Goal: Task Accomplishment & Management: Manage account settings

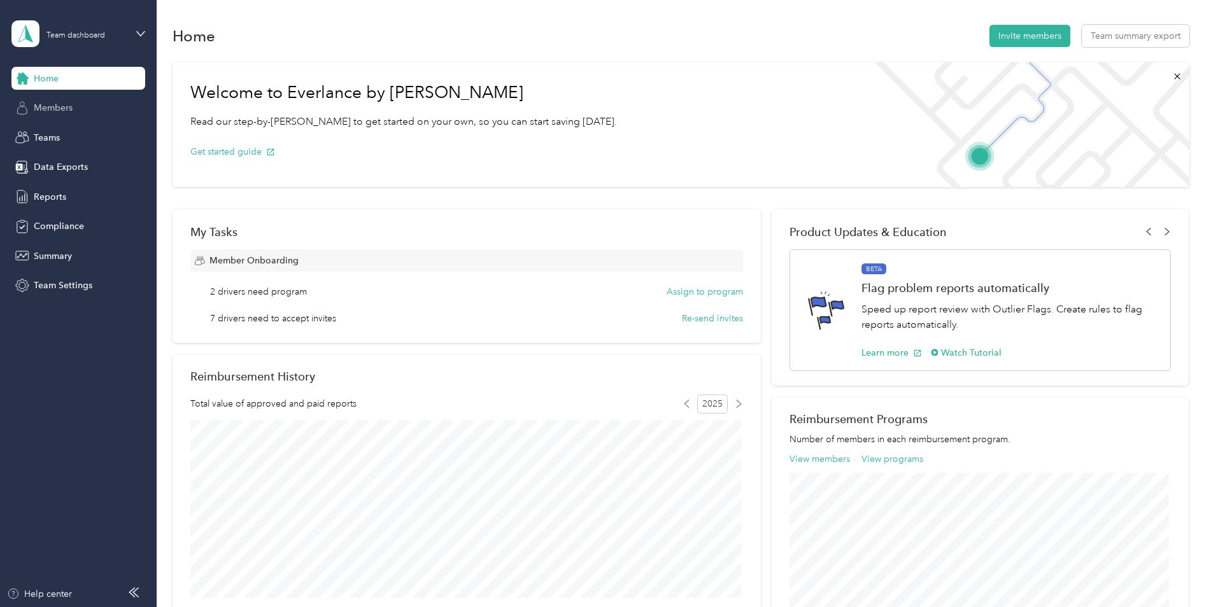
click at [63, 111] on span "Members" at bounding box center [53, 107] width 39 height 13
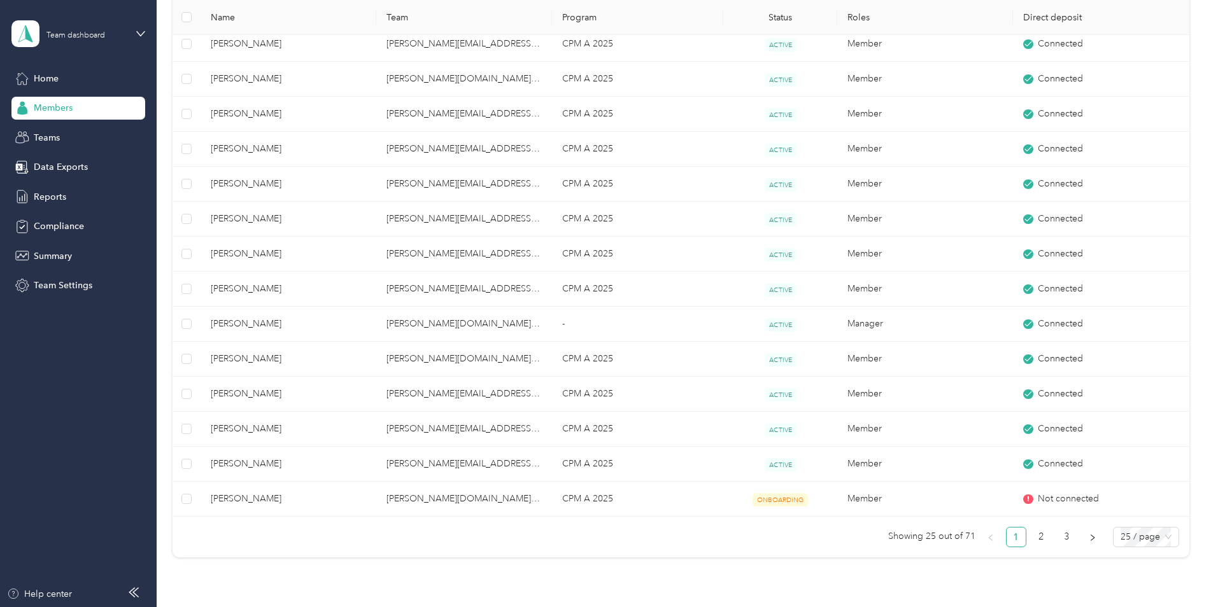
scroll to position [656, 0]
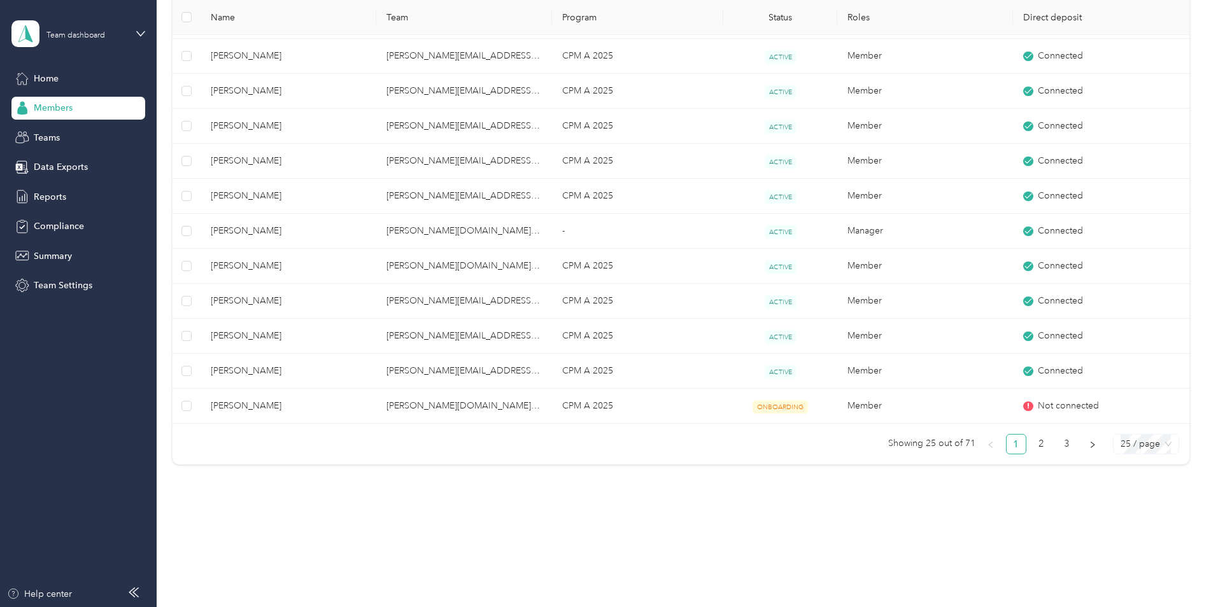
click at [1138, 447] on span "25 / page" at bounding box center [1145, 444] width 51 height 19
click at [1152, 506] on div "100 / page" at bounding box center [1145, 511] width 45 height 14
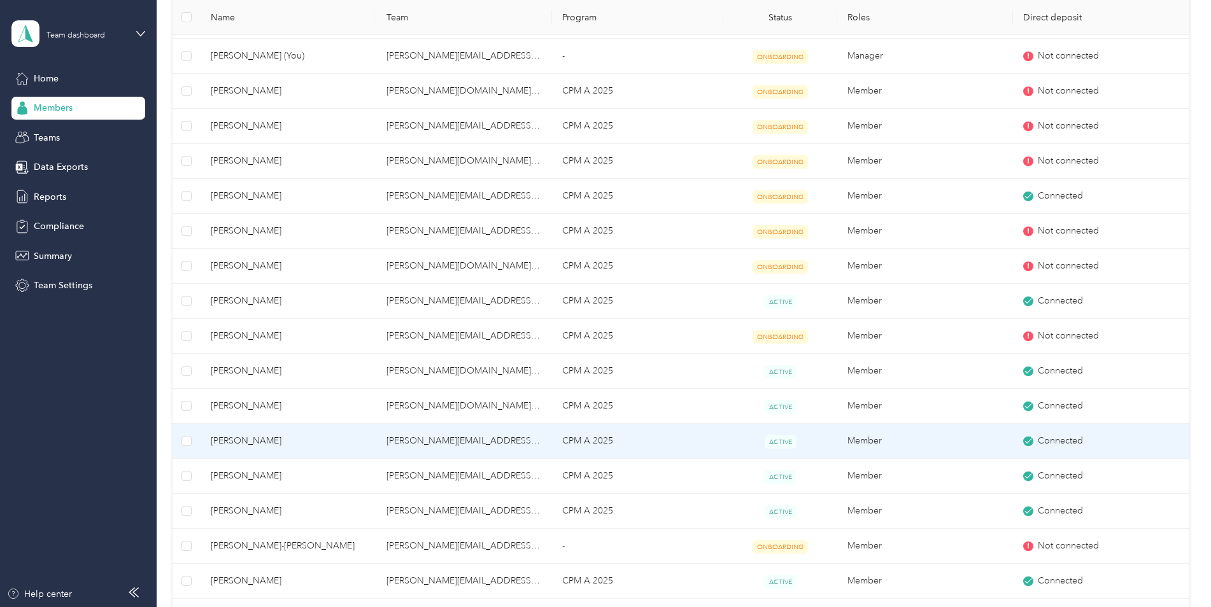
scroll to position [1865, 0]
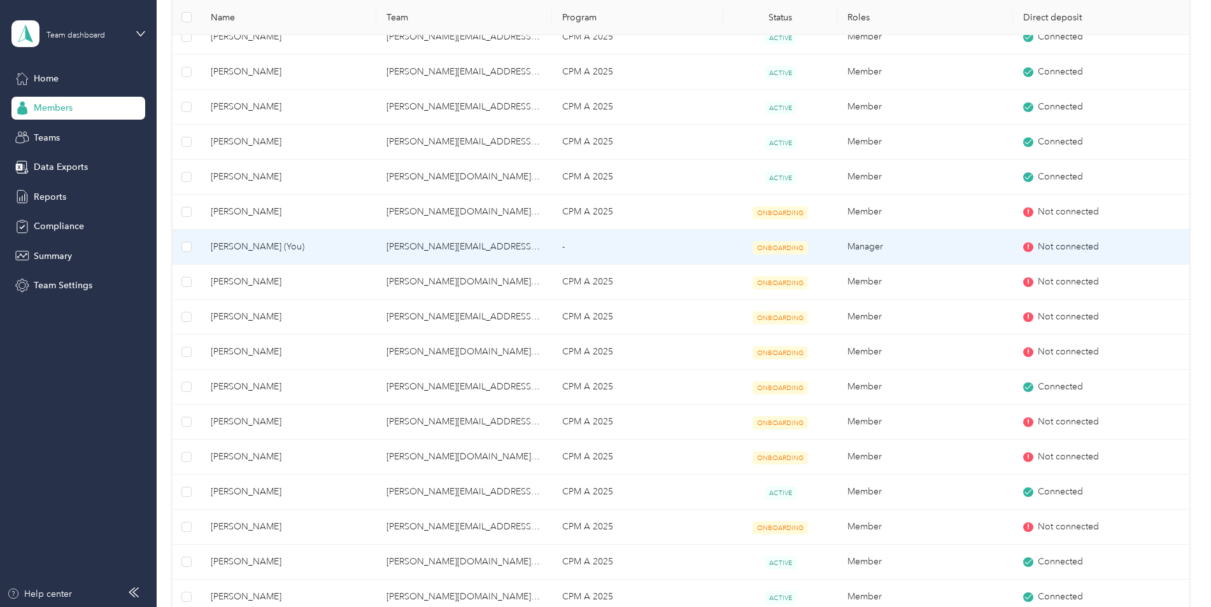
click at [1055, 253] on span "Not connected" at bounding box center [1068, 247] width 61 height 14
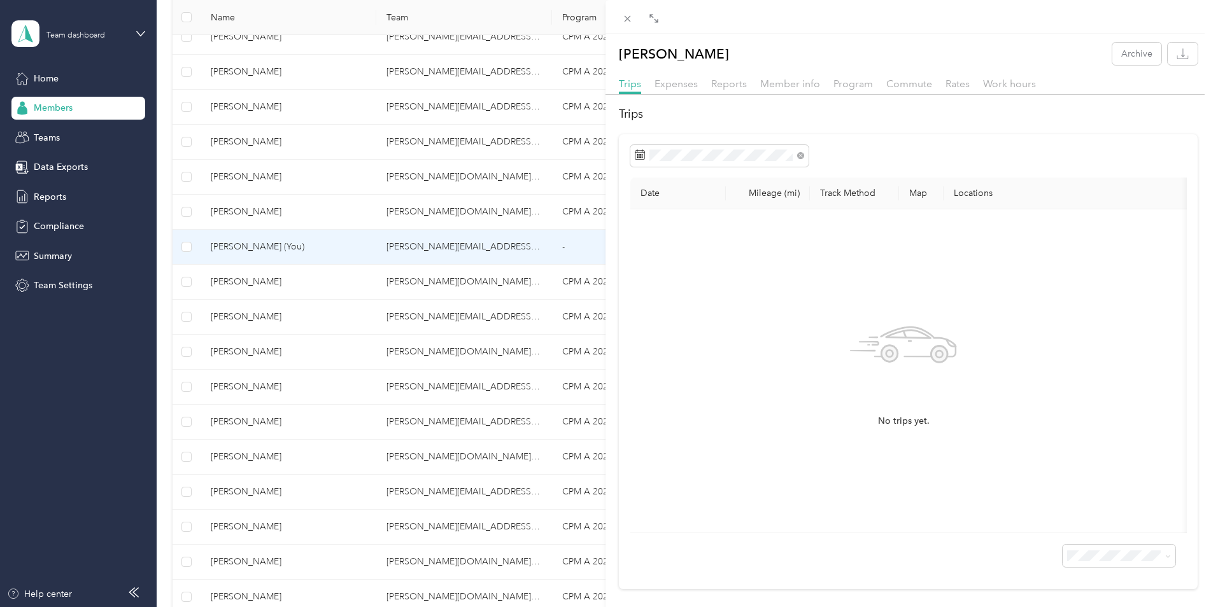
click at [301, 20] on div "[PERSON_NAME] Archive Trips Expenses Reports Member info Program Commute Rates …" at bounding box center [605, 303] width 1211 height 607
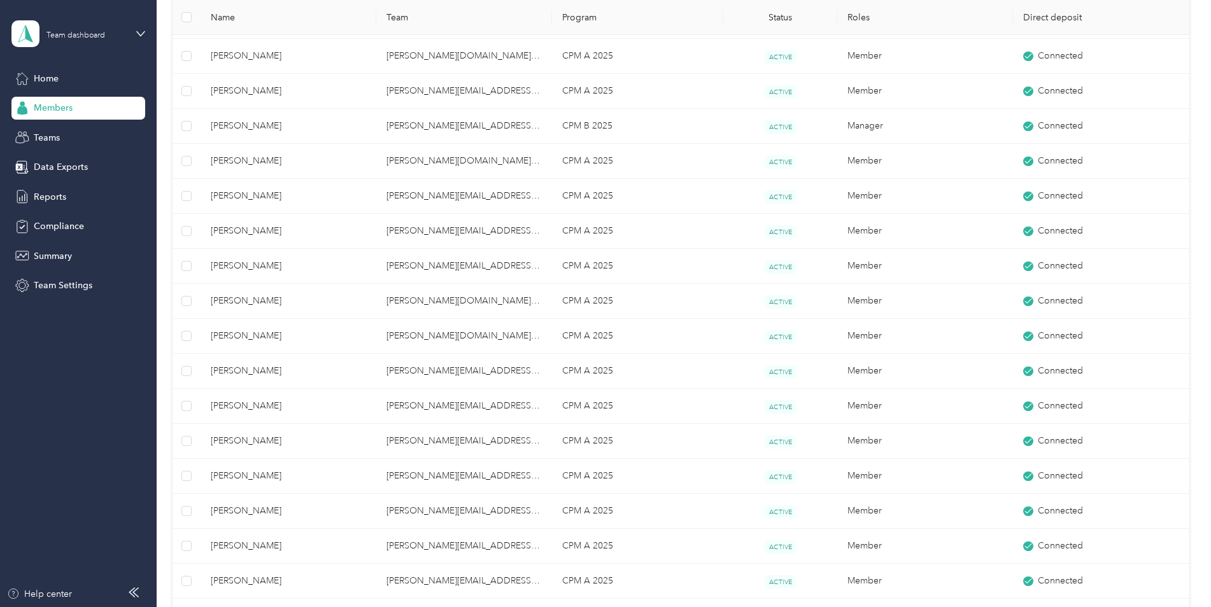
scroll to position [1229, 0]
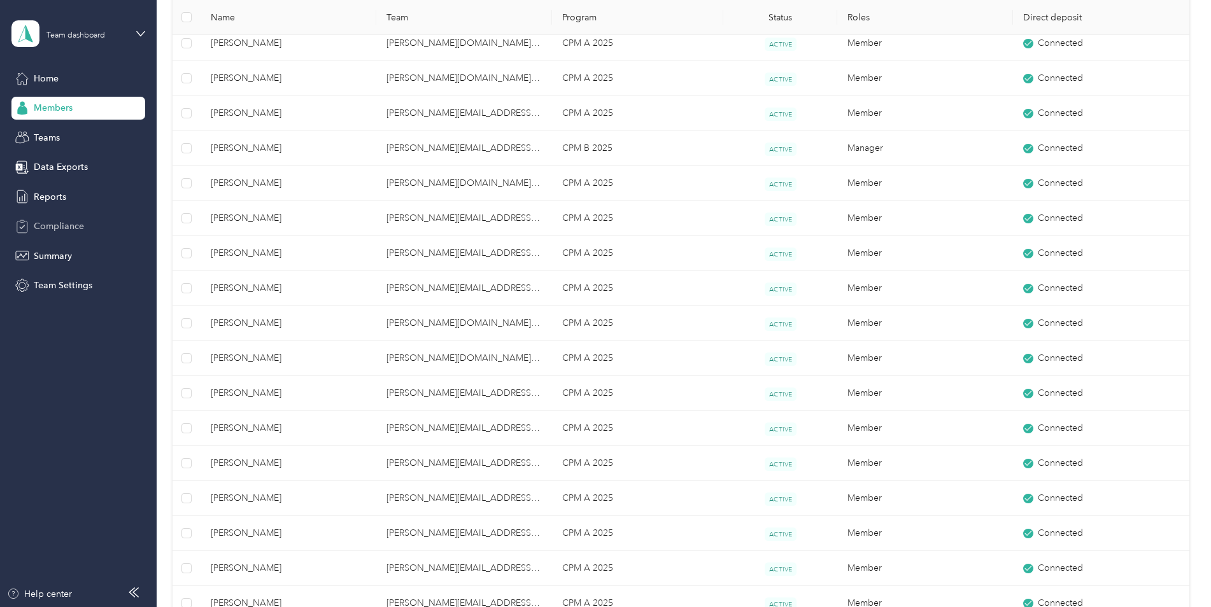
click at [71, 223] on span "Compliance" at bounding box center [59, 226] width 50 height 13
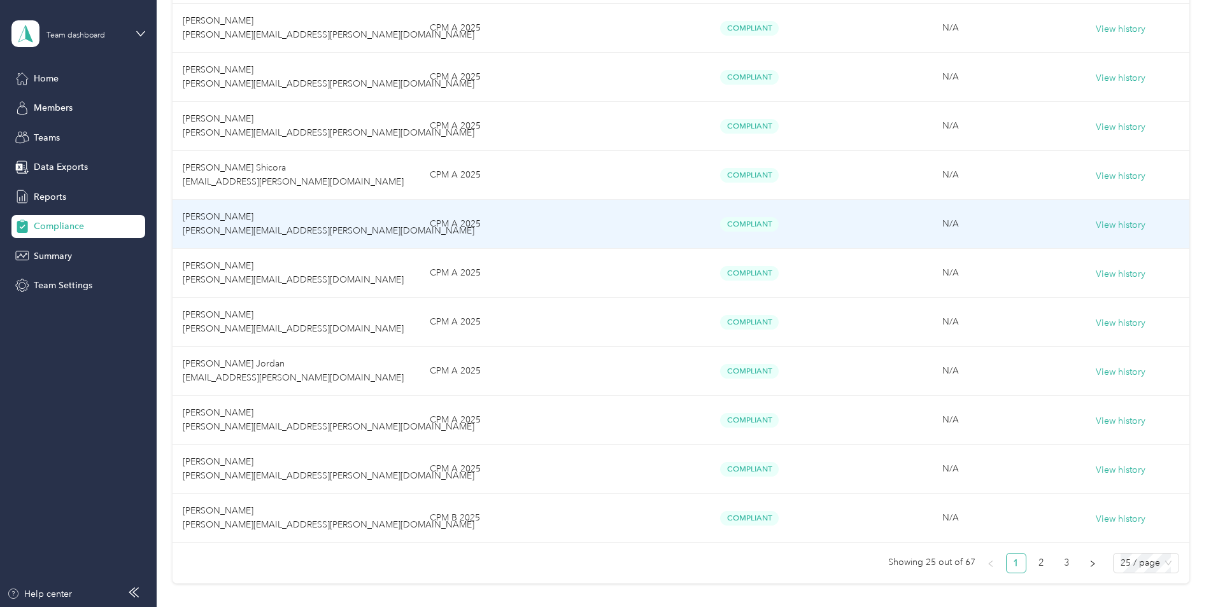
scroll to position [1074, 0]
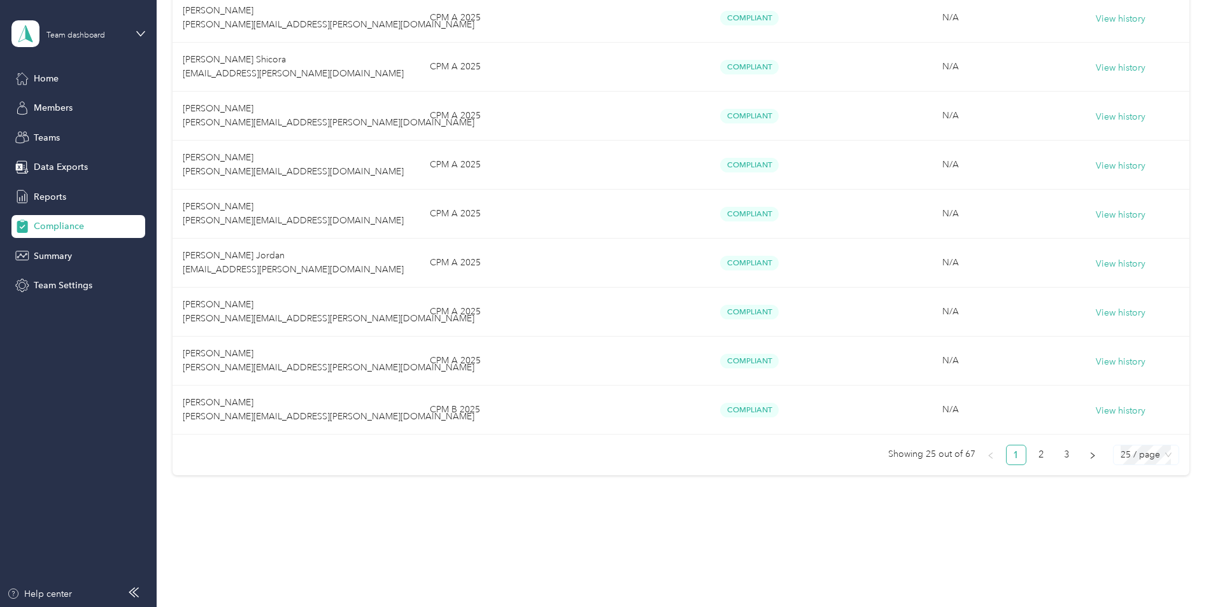
click at [1158, 458] on span "25 / page" at bounding box center [1145, 455] width 51 height 19
click at [1150, 428] on div "100 / page" at bounding box center [1145, 430] width 45 height 14
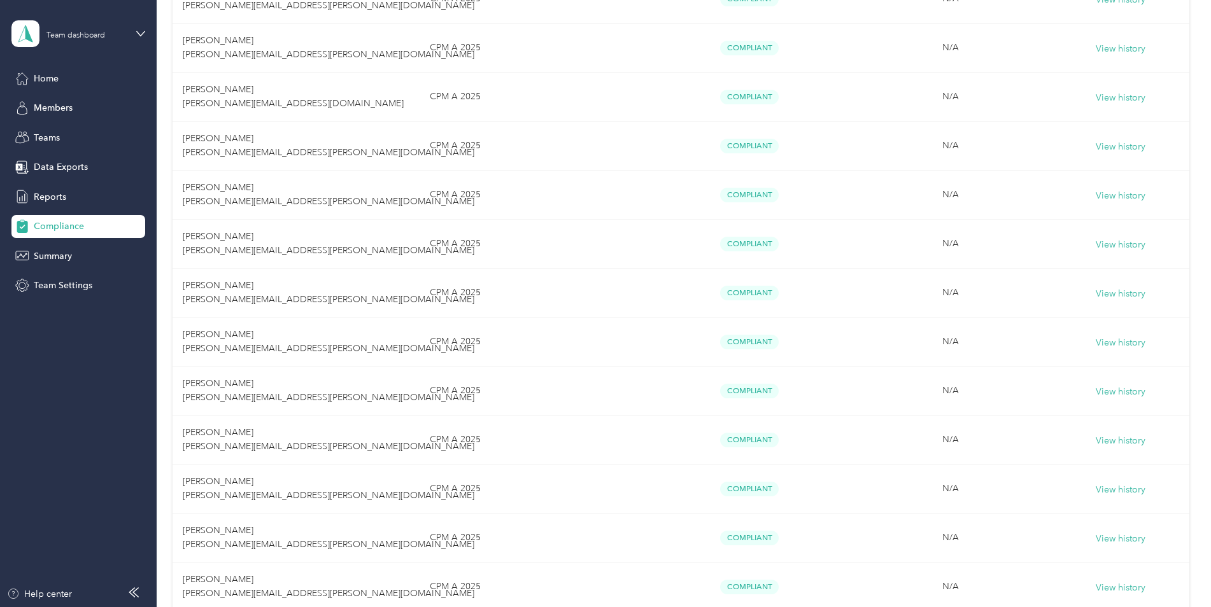
scroll to position [2093, 0]
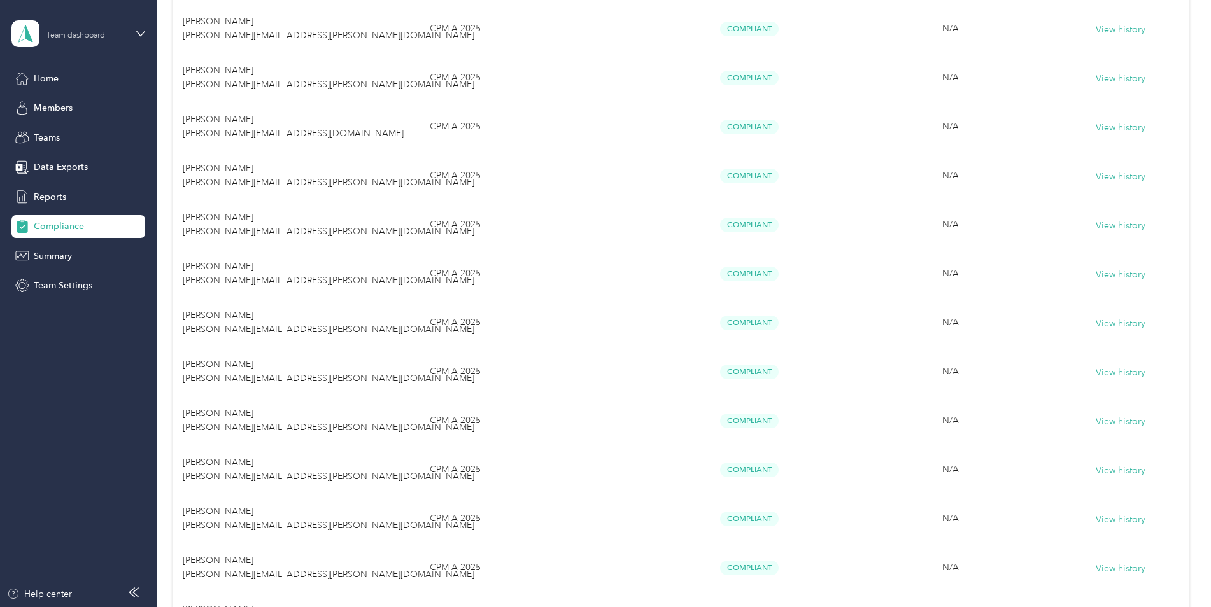
click at [88, 33] on div "Team dashboard" at bounding box center [75, 36] width 59 height 8
click at [88, 136] on div "Personal dashboard" at bounding box center [217, 129] width 394 height 22
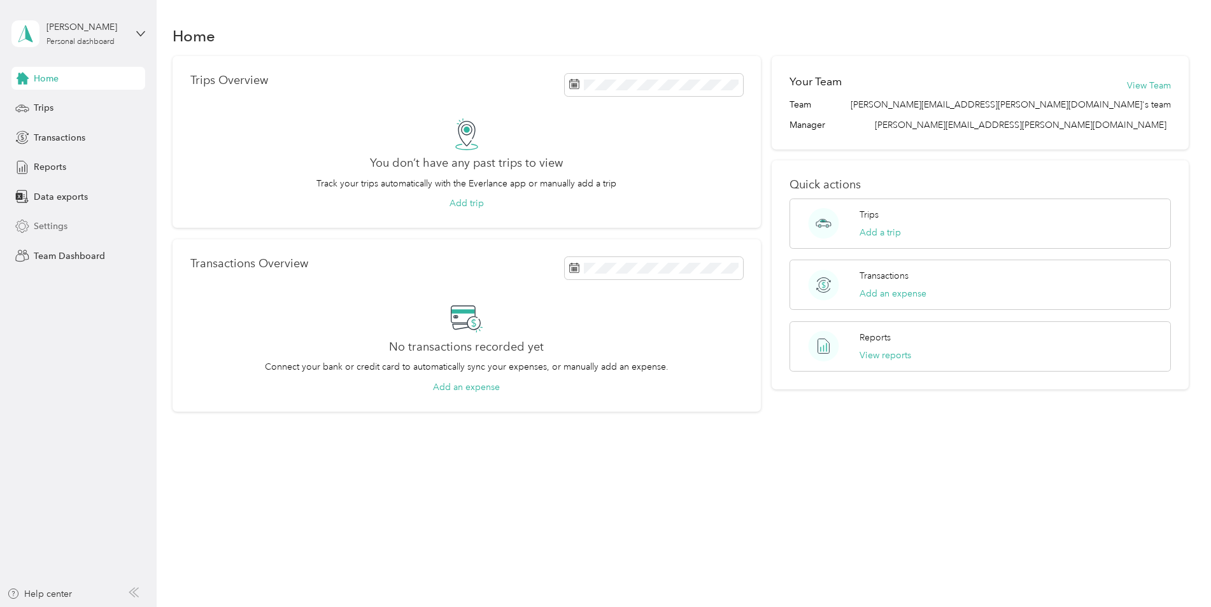
click at [52, 233] on div "Settings" at bounding box center [78, 226] width 134 height 23
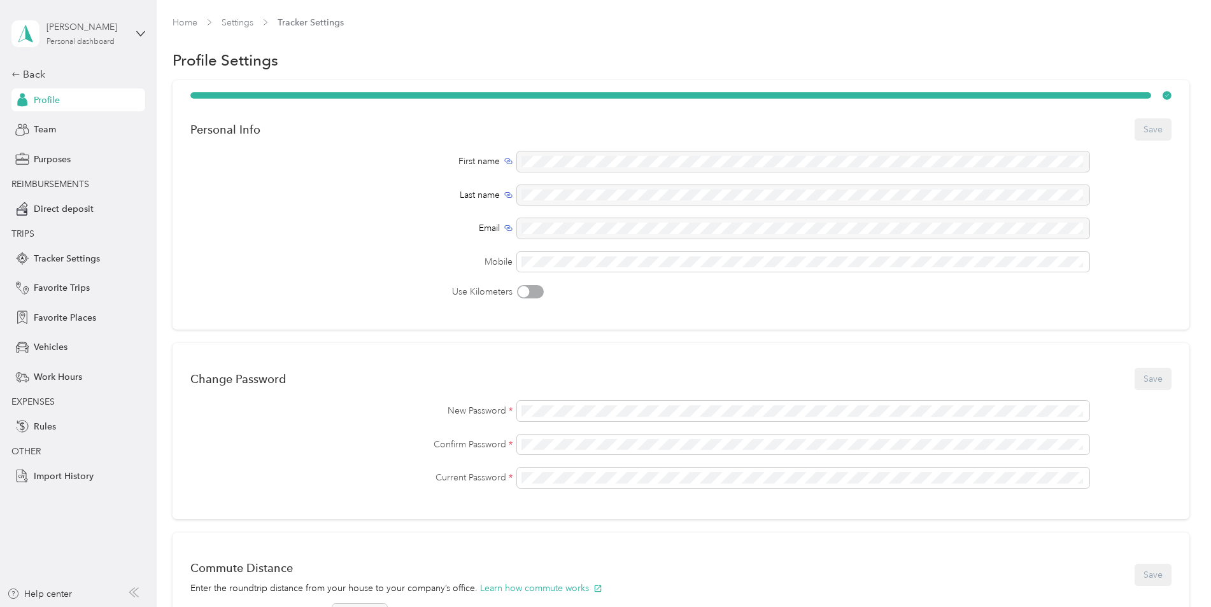
click at [114, 27] on div "[PERSON_NAME]" at bounding box center [86, 26] width 80 height 13
click at [91, 111] on div "Team dashboard Personal dashboard Log out" at bounding box center [217, 127] width 394 height 80
click at [110, 32] on div "[PERSON_NAME]" at bounding box center [86, 26] width 80 height 13
click at [97, 134] on div "Personal dashboard" at bounding box center [64, 131] width 83 height 13
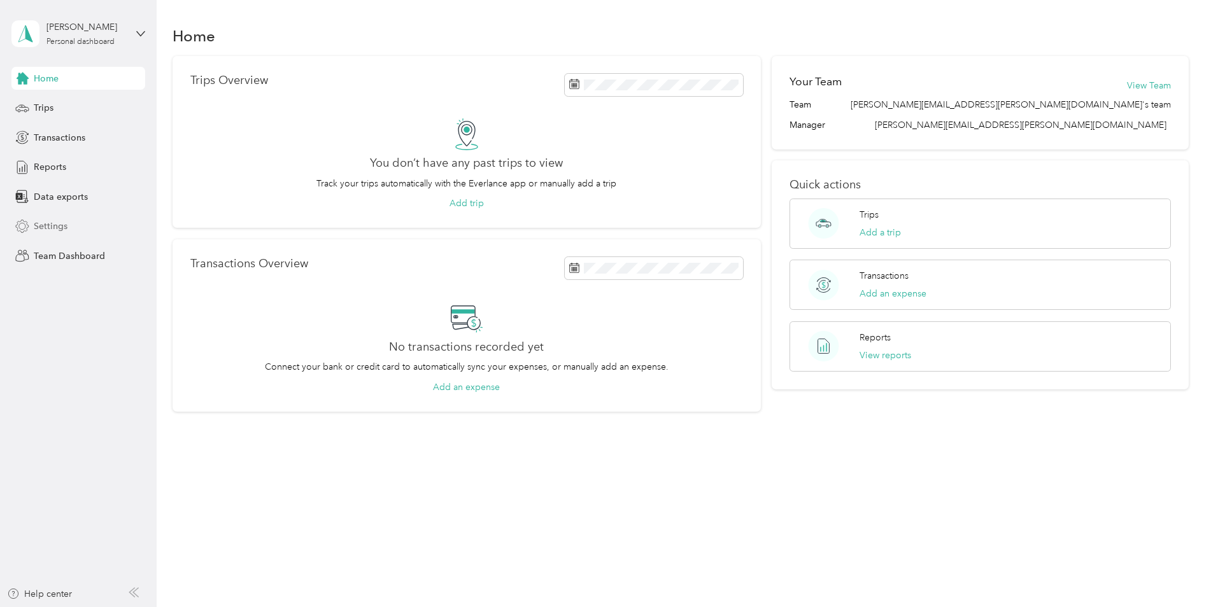
click at [62, 227] on span "Settings" at bounding box center [51, 226] width 34 height 13
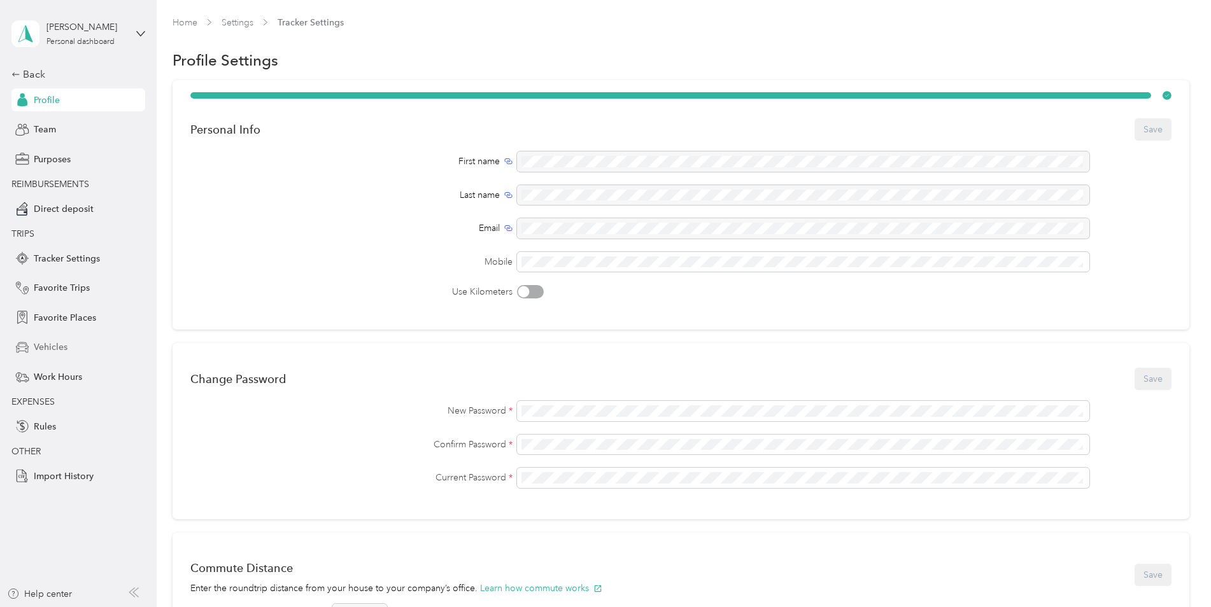
click at [45, 350] on span "Vehicles" at bounding box center [51, 347] width 34 height 13
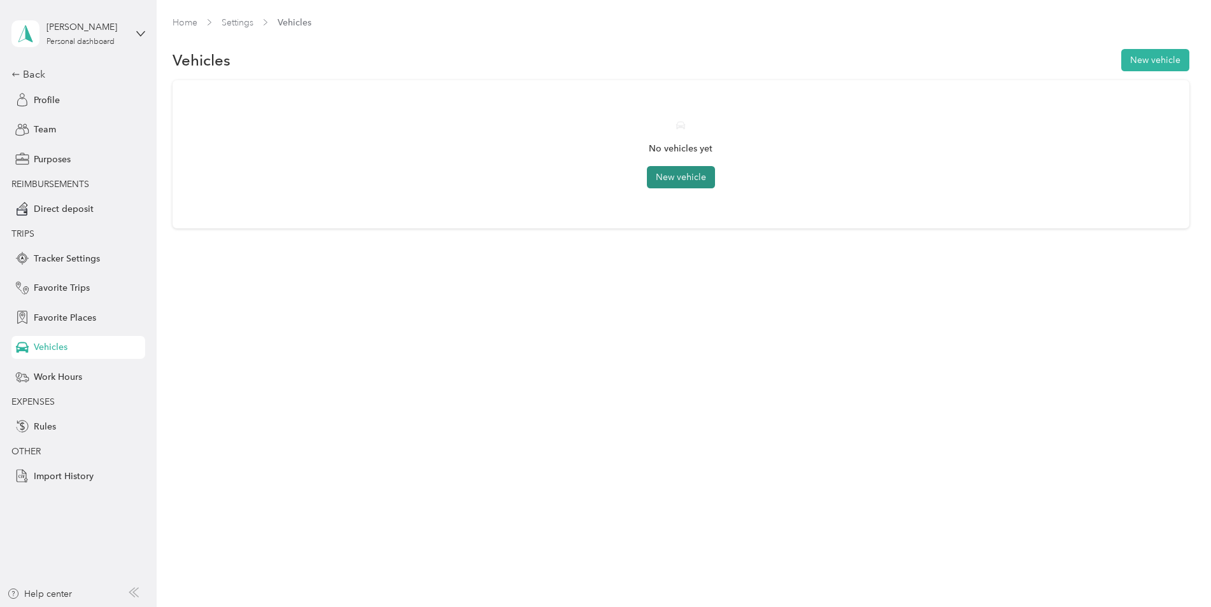
click at [702, 180] on button "New vehicle" at bounding box center [681, 177] width 68 height 22
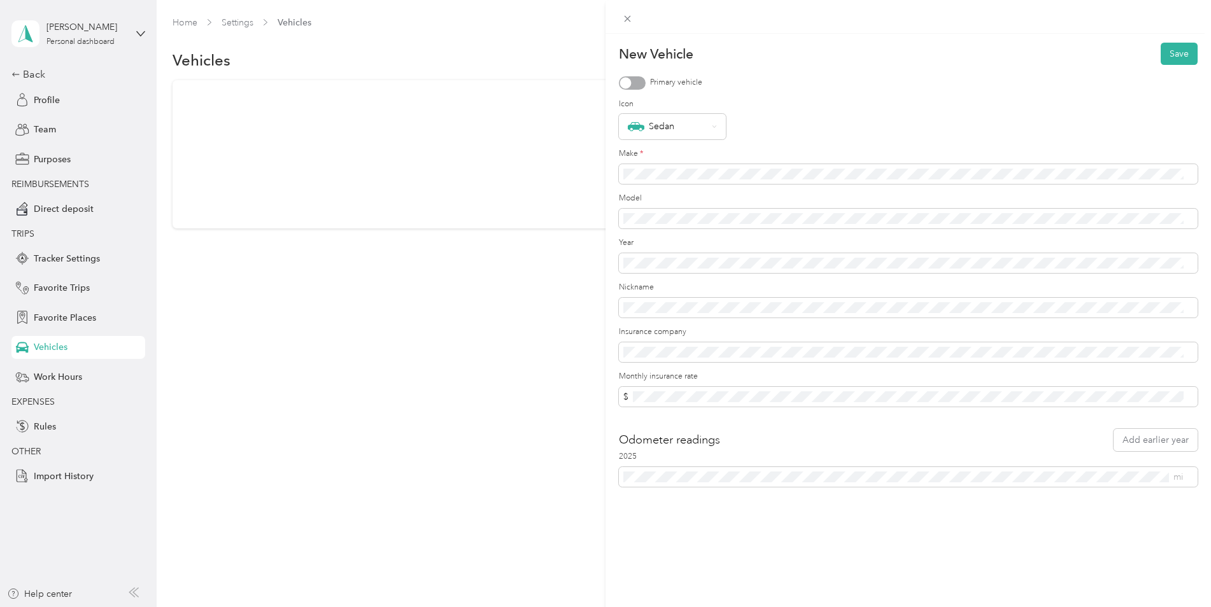
click at [625, 85] on div at bounding box center [625, 82] width 11 height 11
click at [707, 128] on div "Sedan" at bounding box center [668, 126] width 80 height 17
click at [851, 104] on label "Icon" at bounding box center [908, 104] width 579 height 11
click at [692, 166] on span at bounding box center [908, 174] width 579 height 20
click at [696, 131] on div "Sedan" at bounding box center [668, 126] width 80 height 17
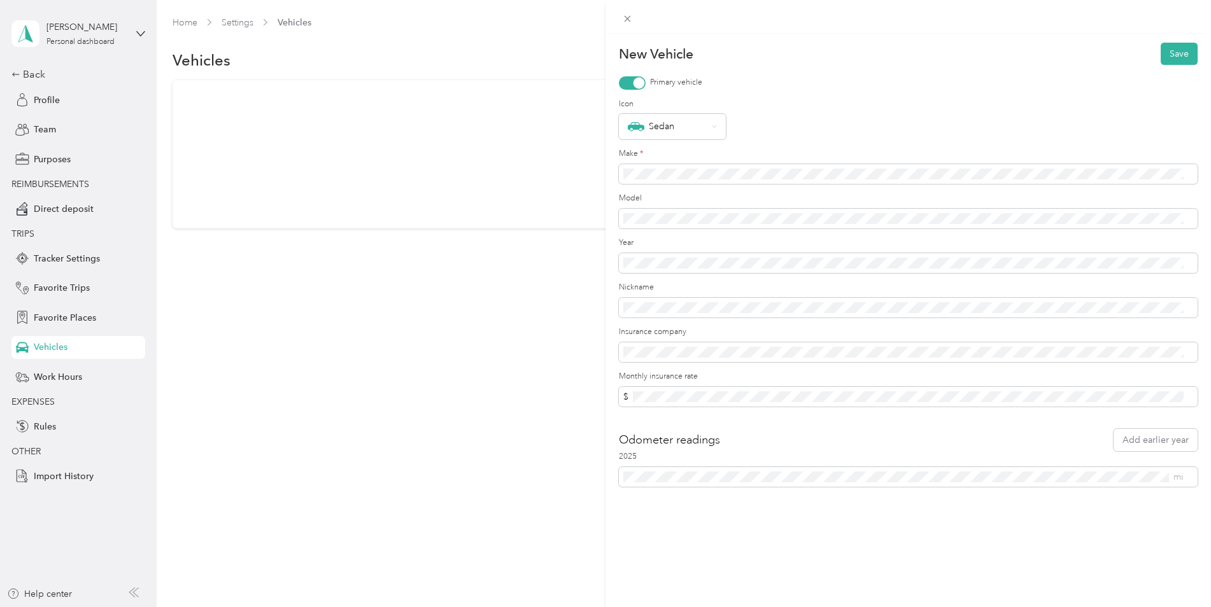
click at [656, 234] on li "GoKart" at bounding box center [672, 222] width 107 height 25
click at [965, 534] on div "New Vehicle Save Primary vehicle Icon GoKart Make * Model Year Nickname Insuran…" at bounding box center [907, 337] width 605 height 607
click at [1176, 57] on button "Save" at bounding box center [1179, 54] width 37 height 22
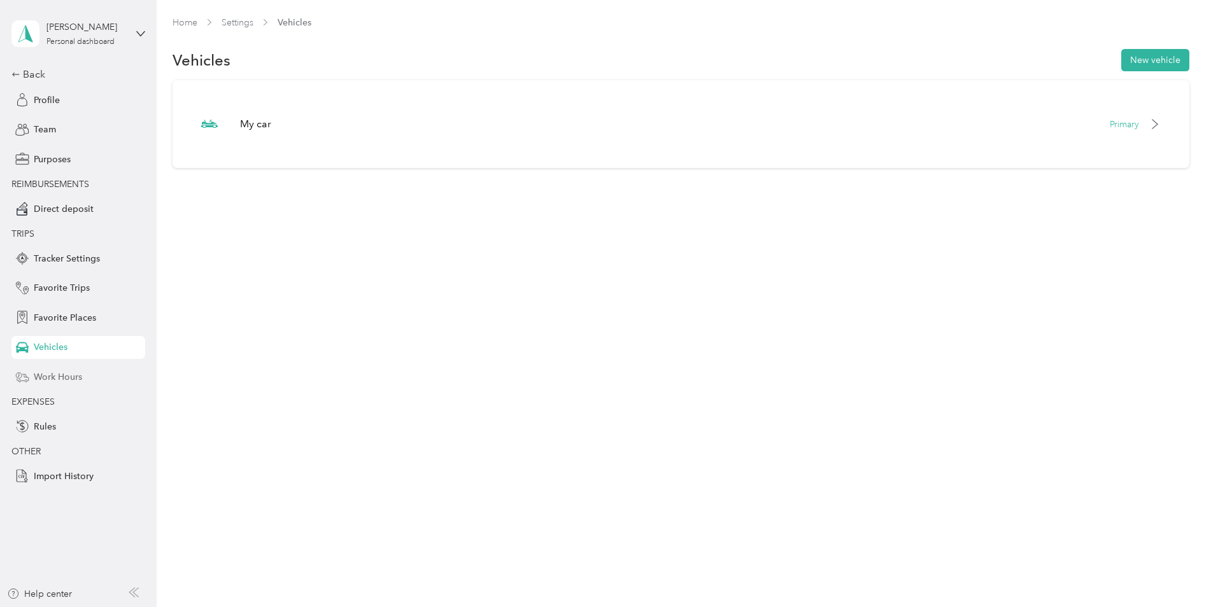
click at [67, 378] on span "Work Hours" at bounding box center [58, 377] width 48 height 13
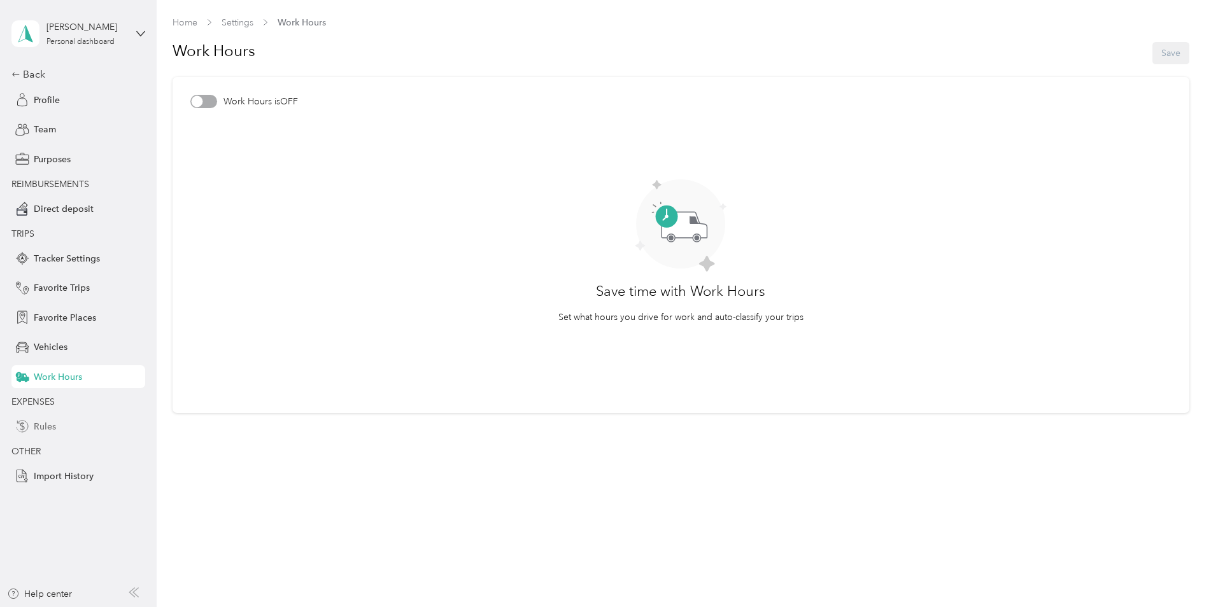
click at [54, 427] on span "Rules" at bounding box center [45, 426] width 22 height 13
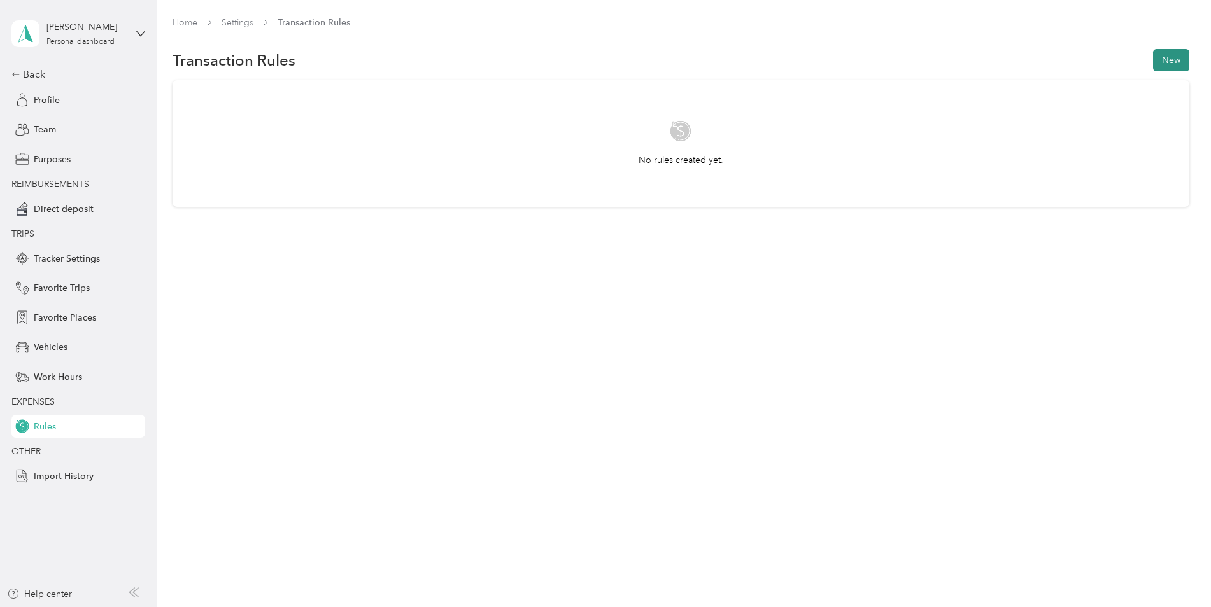
click at [1183, 60] on button "New" at bounding box center [1171, 60] width 36 height 22
click at [458, 307] on div "New Rule Save For transactions that match all of the following AND contains Add…" at bounding box center [605, 303] width 1211 height 607
click at [62, 208] on span "Direct deposit" at bounding box center [64, 208] width 60 height 13
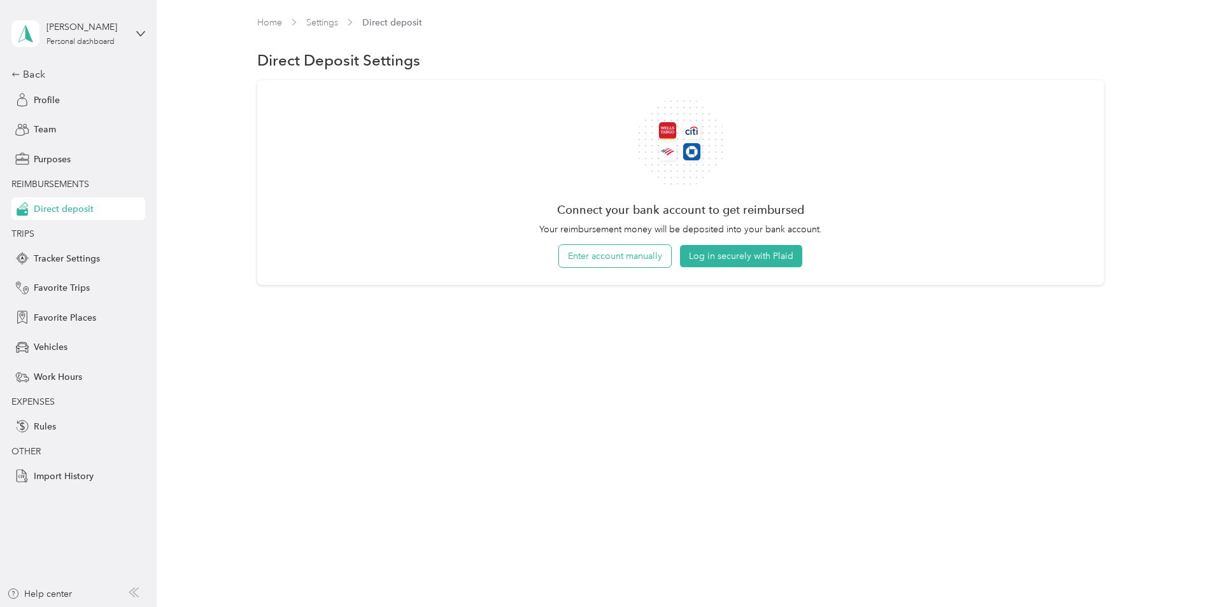
click at [616, 260] on button "Enter account manually" at bounding box center [615, 256] width 112 height 22
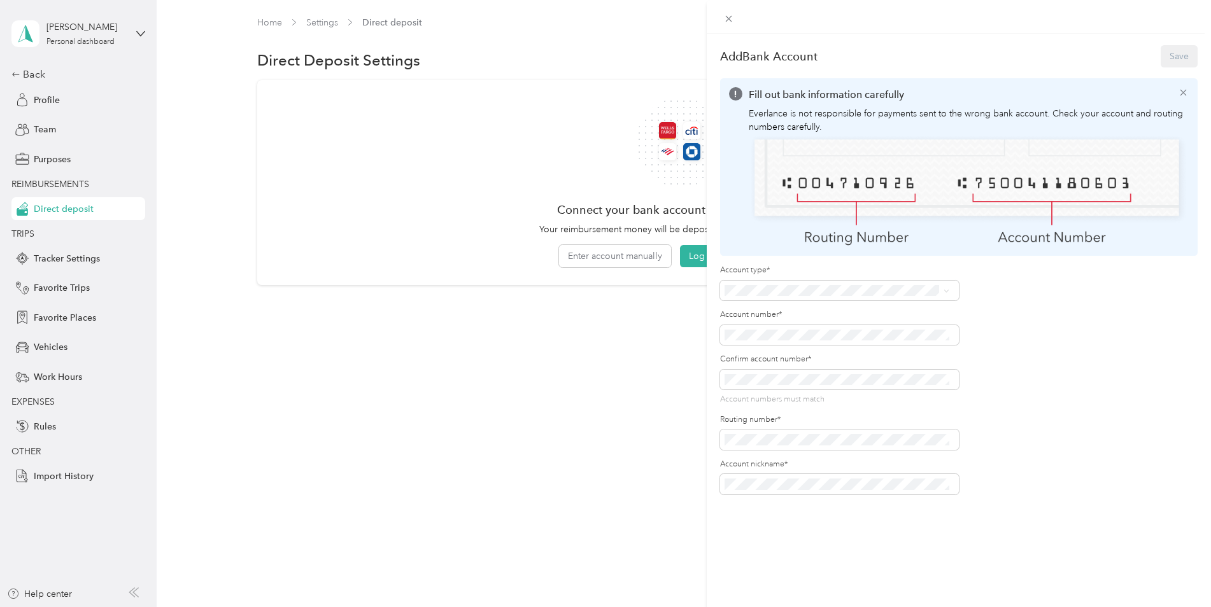
click at [746, 316] on li "Checking" at bounding box center [837, 311] width 234 height 22
click at [1163, 57] on button "Save" at bounding box center [1179, 56] width 37 height 22
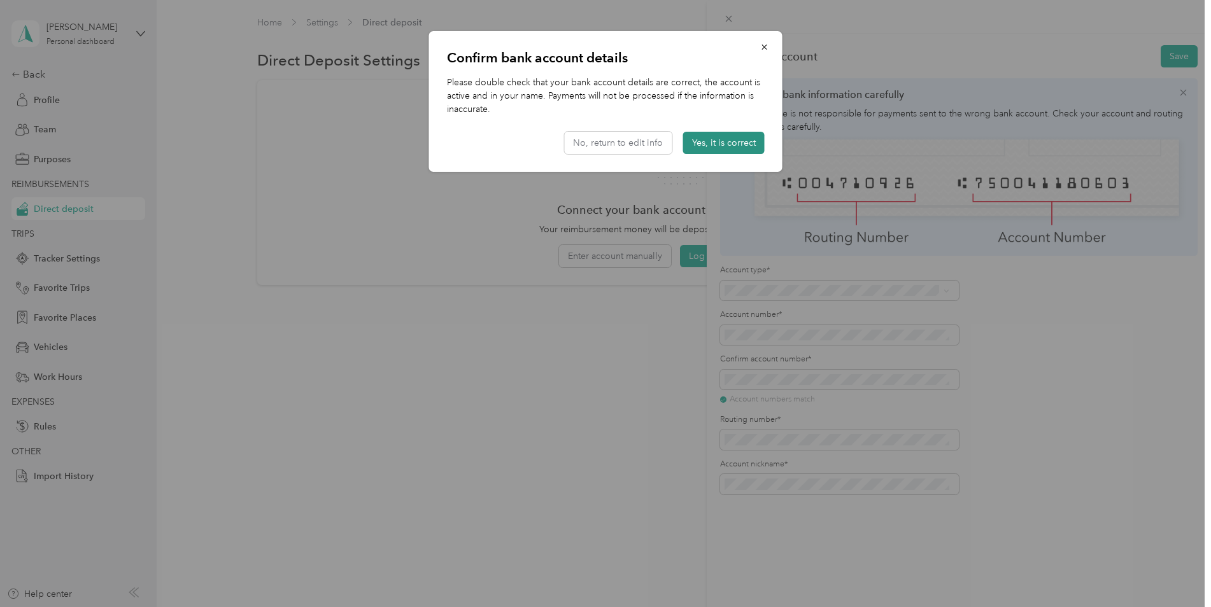
click at [745, 144] on button "Yes, it is correct" at bounding box center [723, 143] width 81 height 22
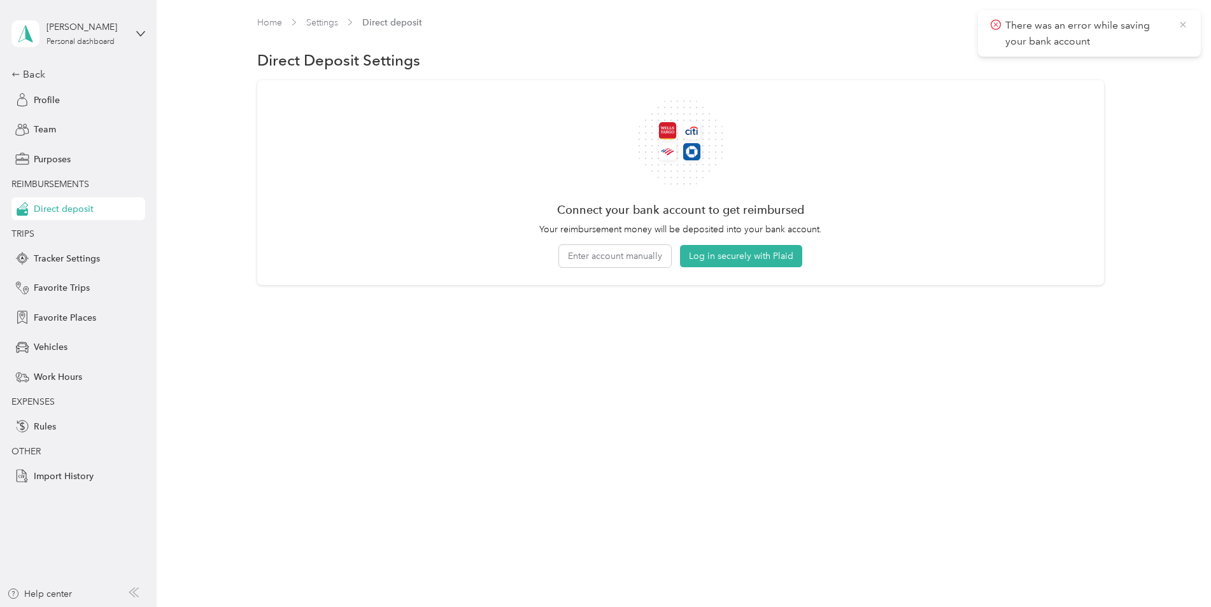
click at [1182, 22] on icon at bounding box center [1183, 24] width 10 height 11
click at [625, 268] on div "Connect your bank account to get reimbursed Your reimbursement money will be de…" at bounding box center [680, 182] width 847 height 205
click at [626, 258] on button "Enter account manually" at bounding box center [615, 256] width 112 height 22
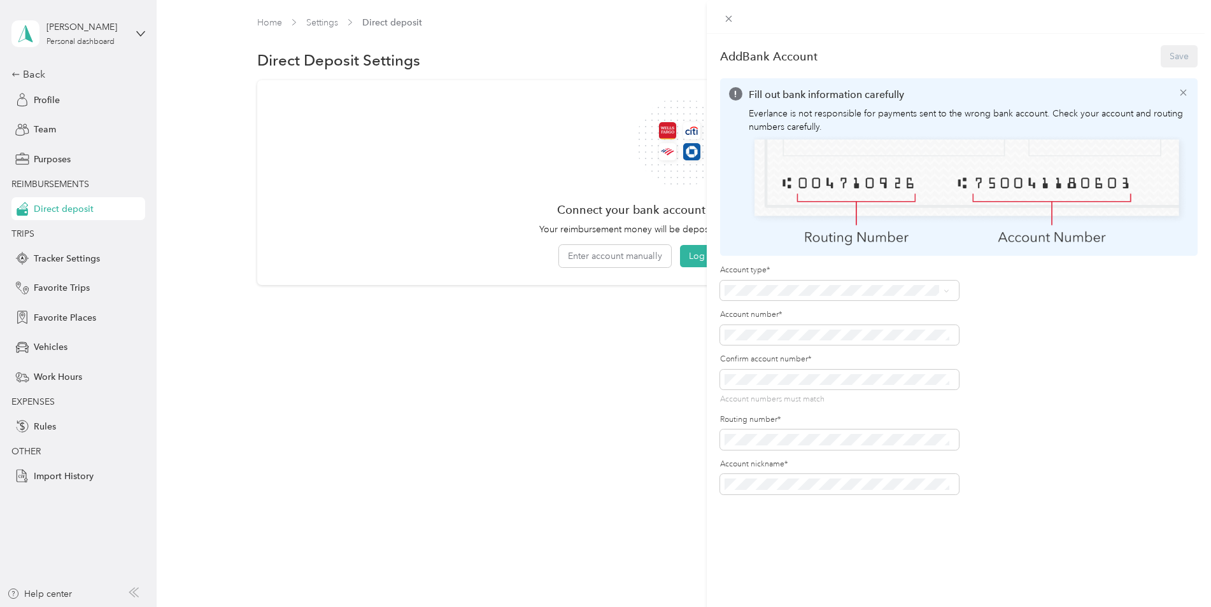
click at [788, 309] on div "Checking" at bounding box center [837, 310] width 216 height 13
click at [1176, 57] on button "Save" at bounding box center [1179, 56] width 37 height 22
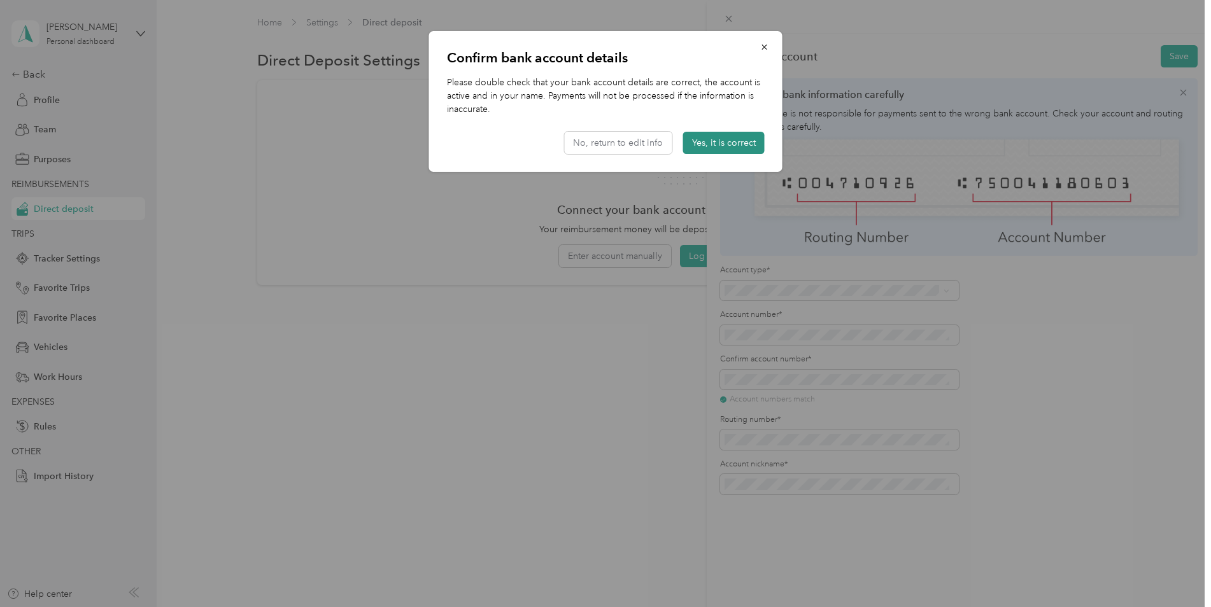
click at [718, 146] on button "Yes, it is correct" at bounding box center [723, 143] width 81 height 22
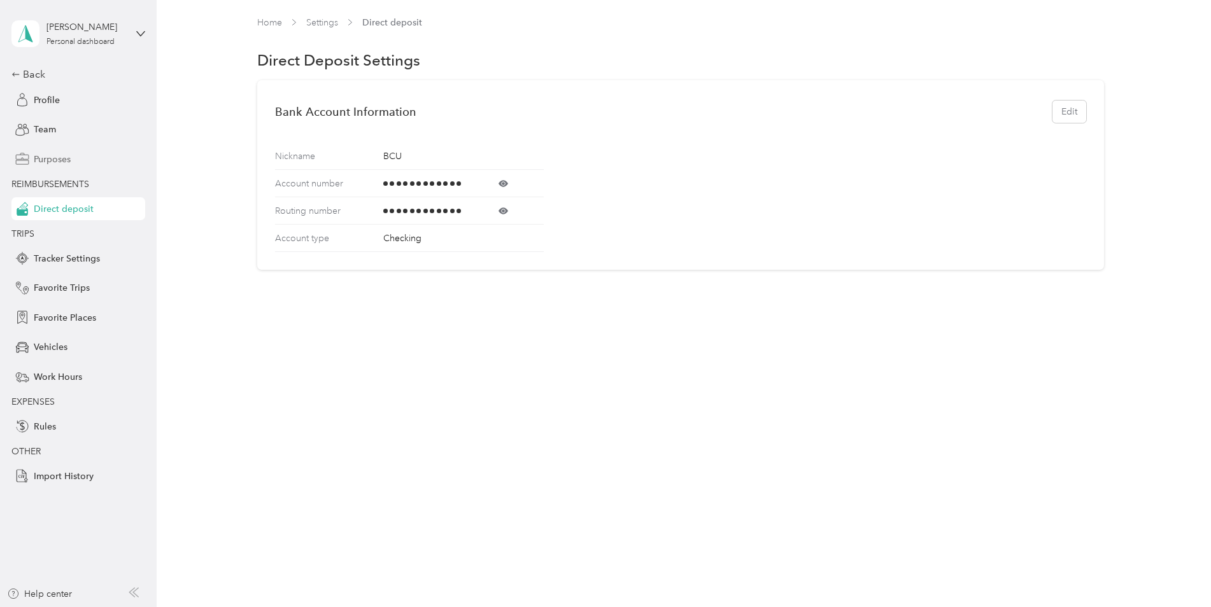
click at [55, 166] on div "Purposes" at bounding box center [78, 159] width 134 height 23
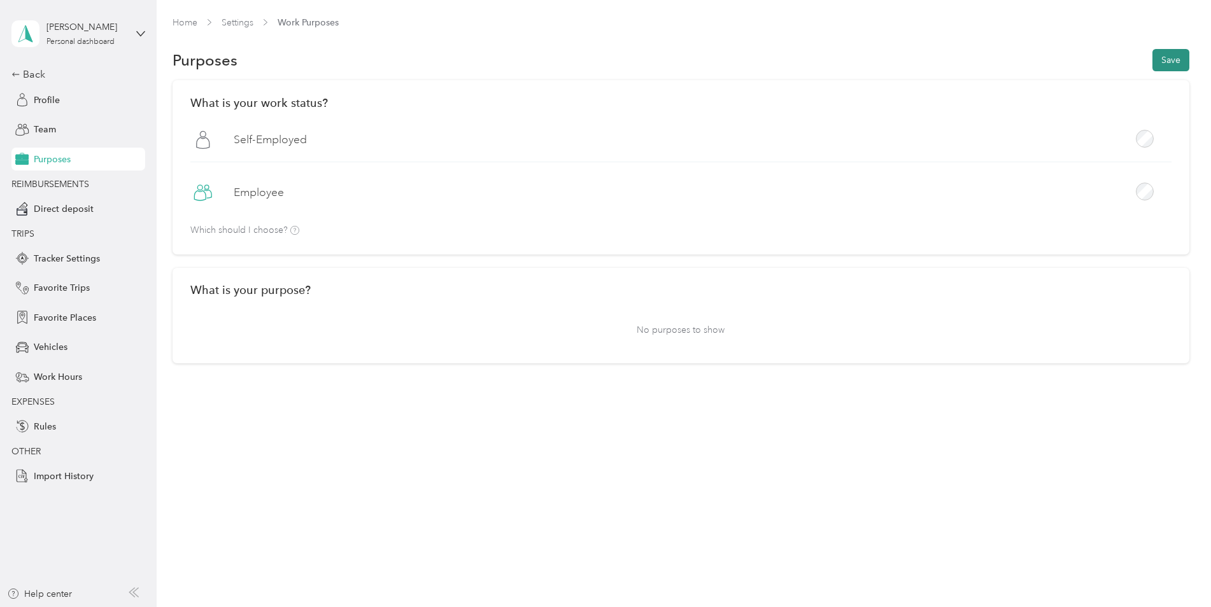
click at [1189, 63] on button "Save" at bounding box center [1170, 60] width 37 height 22
click at [66, 131] on div "Team" at bounding box center [78, 129] width 134 height 23
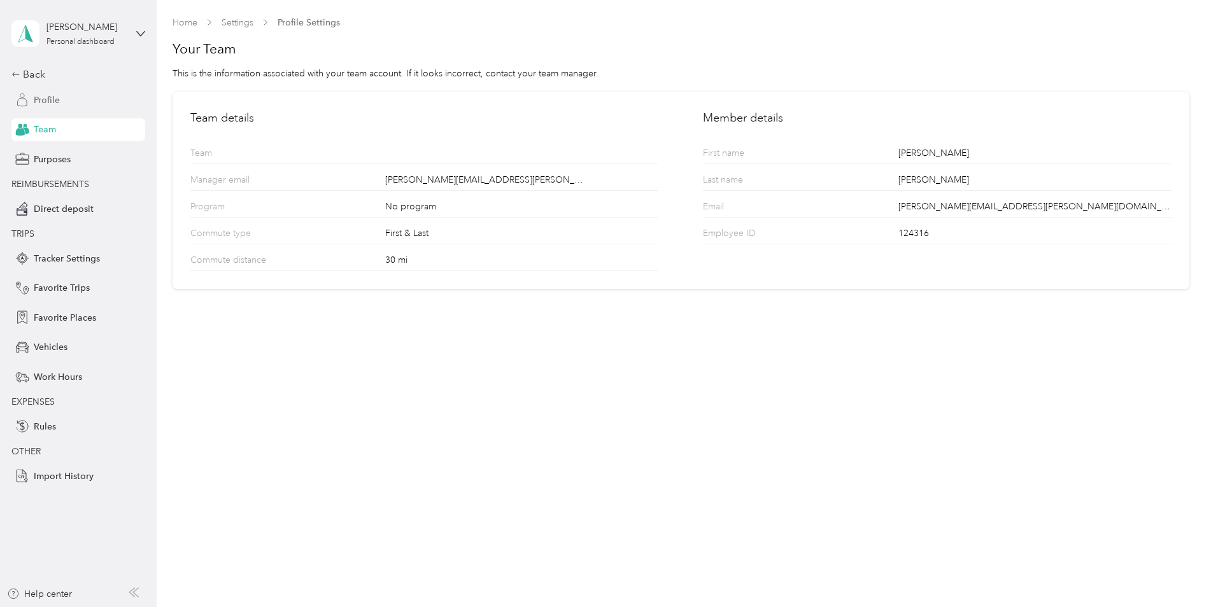
click at [59, 98] on span "Profile" at bounding box center [47, 100] width 26 height 13
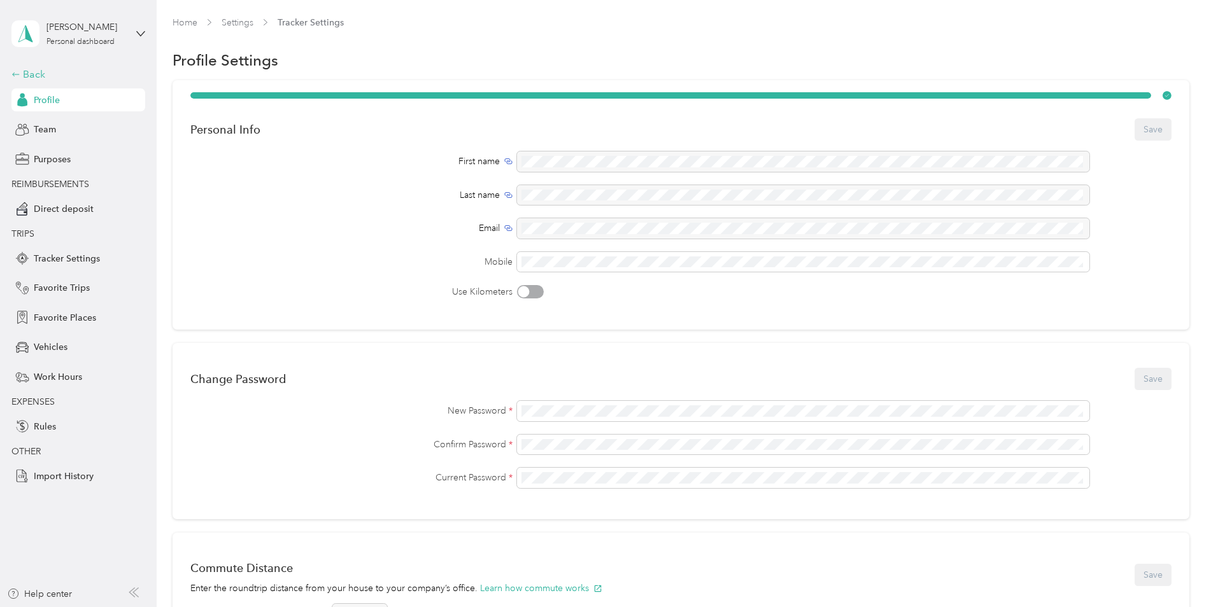
click at [32, 69] on div "Back" at bounding box center [74, 74] width 127 height 15
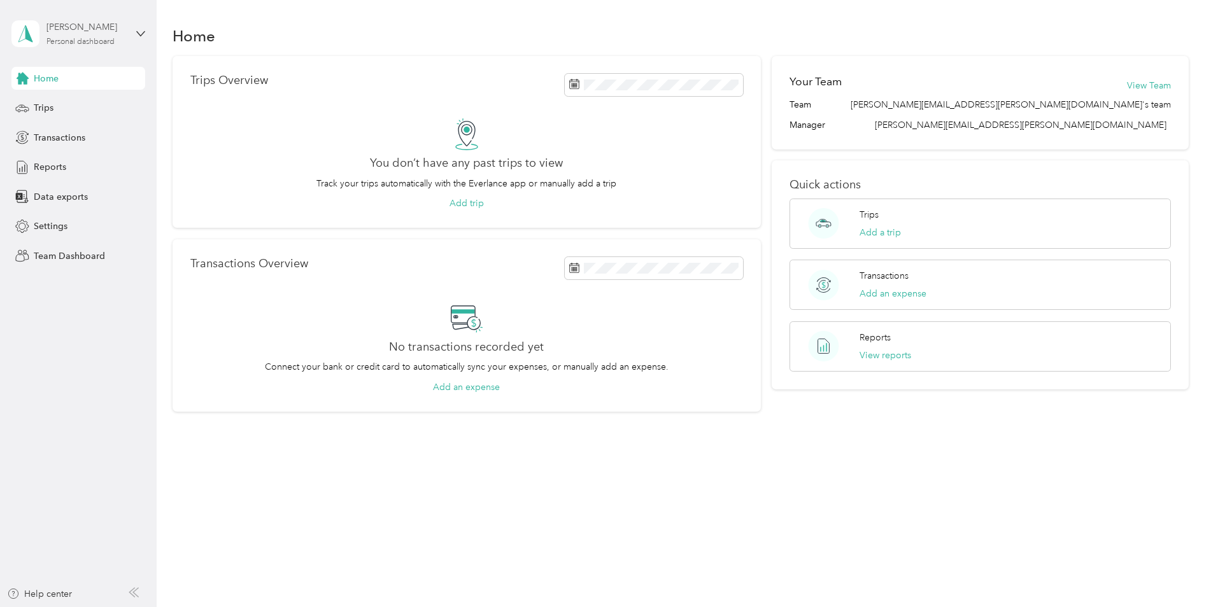
click at [74, 36] on div "[PERSON_NAME] Personal dashboard" at bounding box center [86, 32] width 80 height 25
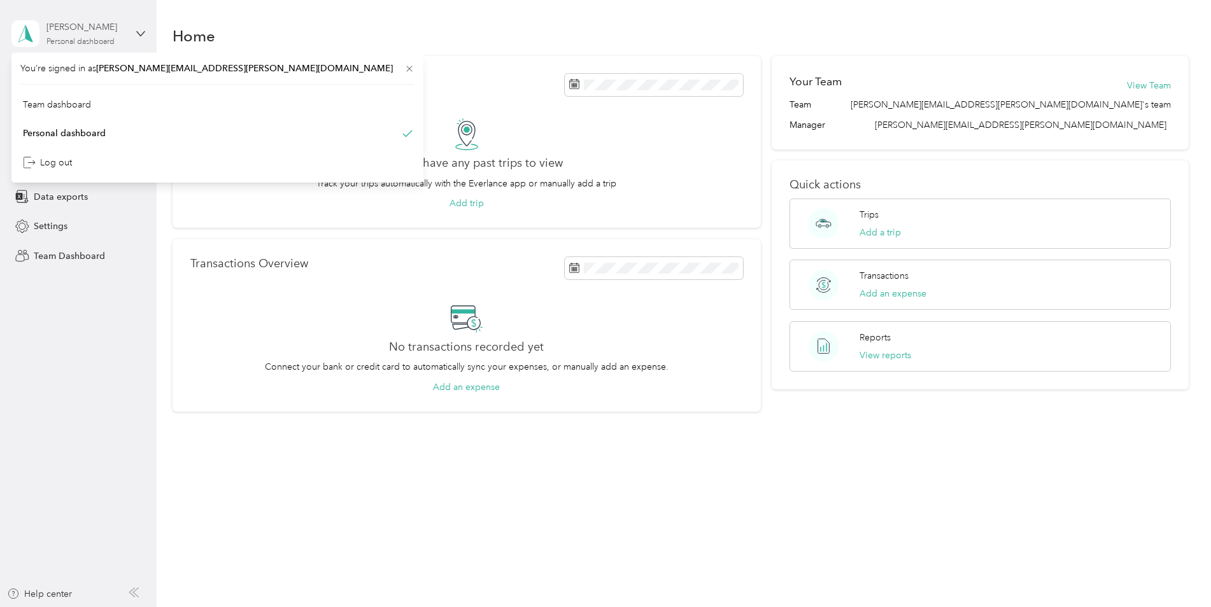
click at [74, 36] on div "[PERSON_NAME] Personal dashboard" at bounding box center [86, 32] width 80 height 25
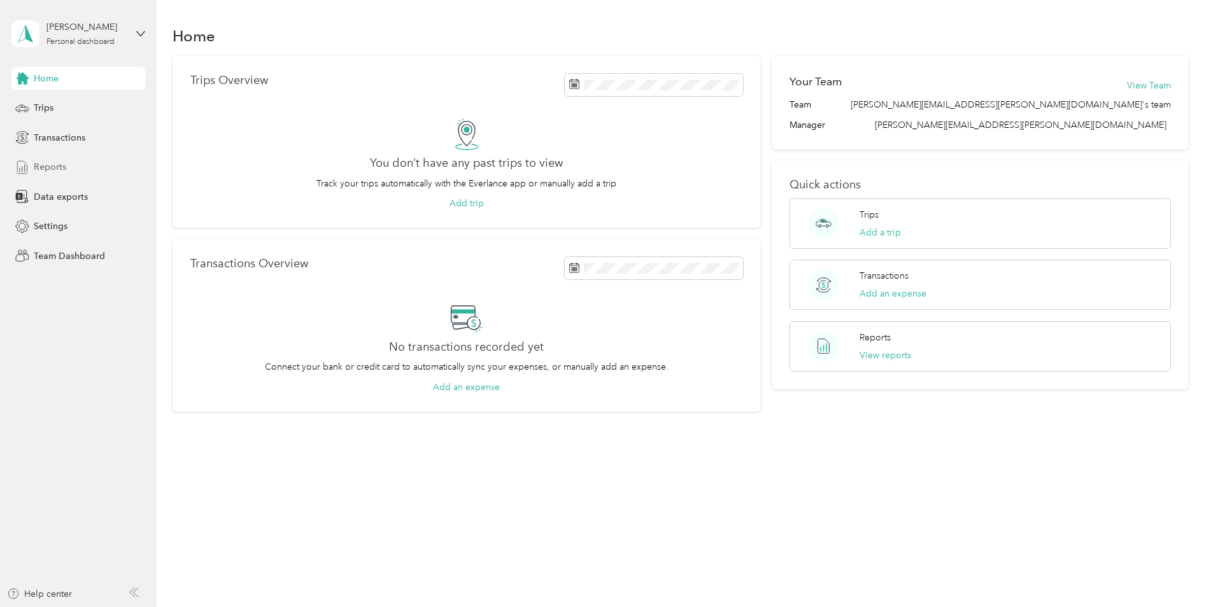
click at [54, 169] on span "Reports" at bounding box center [50, 166] width 32 height 13
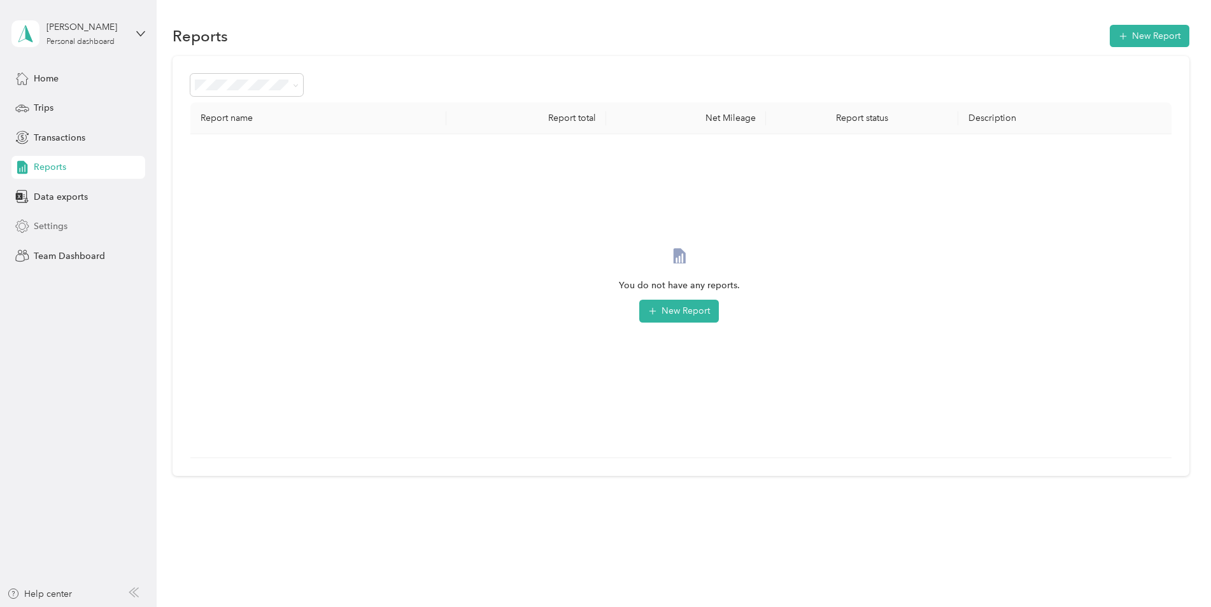
click at [54, 229] on span "Settings" at bounding box center [51, 226] width 34 height 13
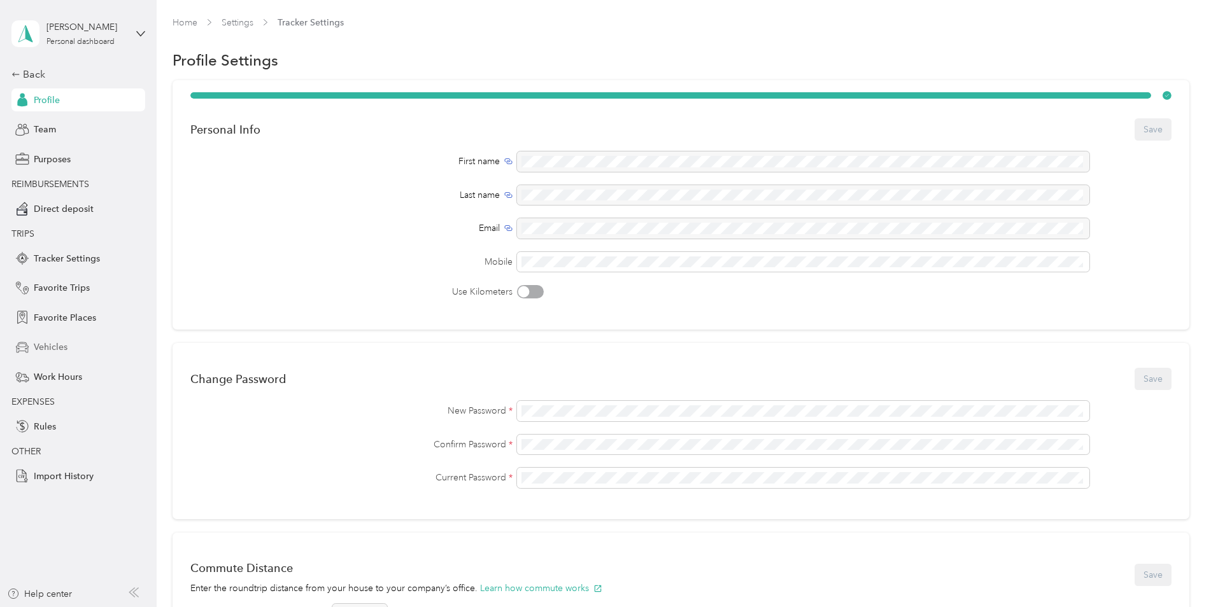
click at [60, 354] on span "Vehicles" at bounding box center [51, 347] width 34 height 13
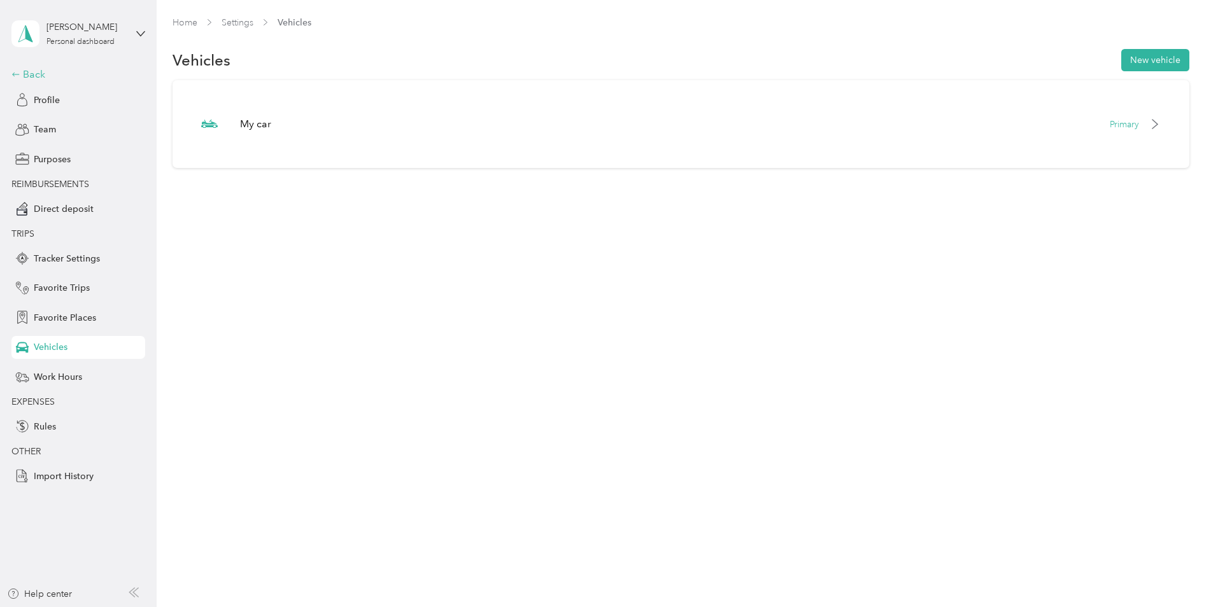
click at [32, 81] on div "Back" at bounding box center [74, 74] width 127 height 15
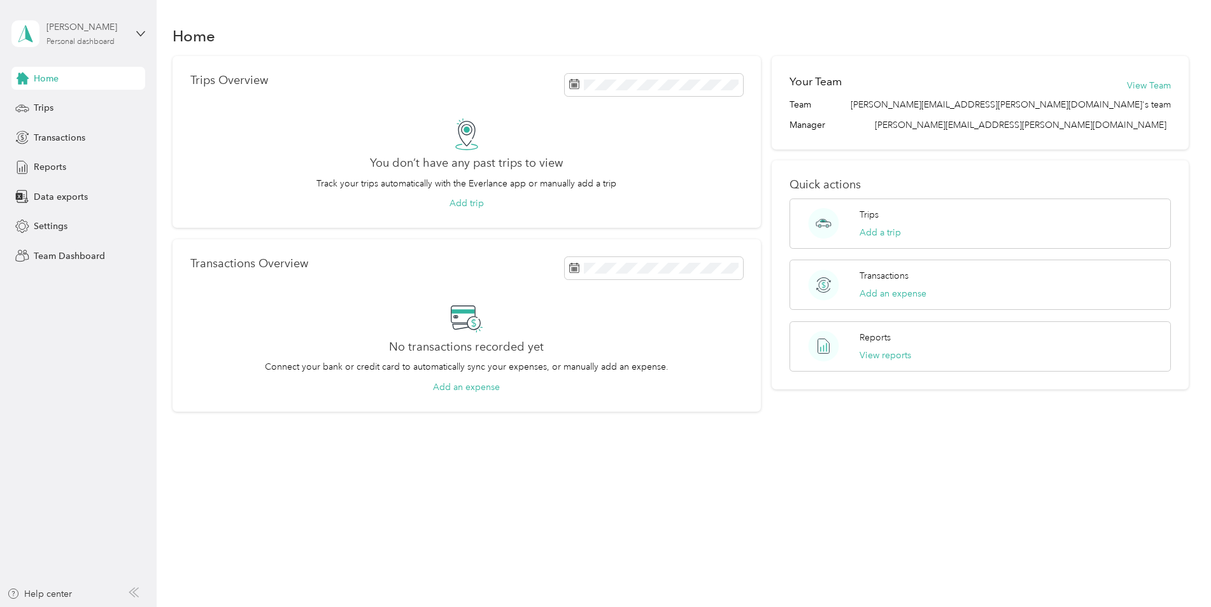
click at [83, 35] on div "[PERSON_NAME] Personal dashboard" at bounding box center [86, 32] width 80 height 25
click at [88, 109] on div "Team dashboard" at bounding box center [217, 101] width 394 height 22
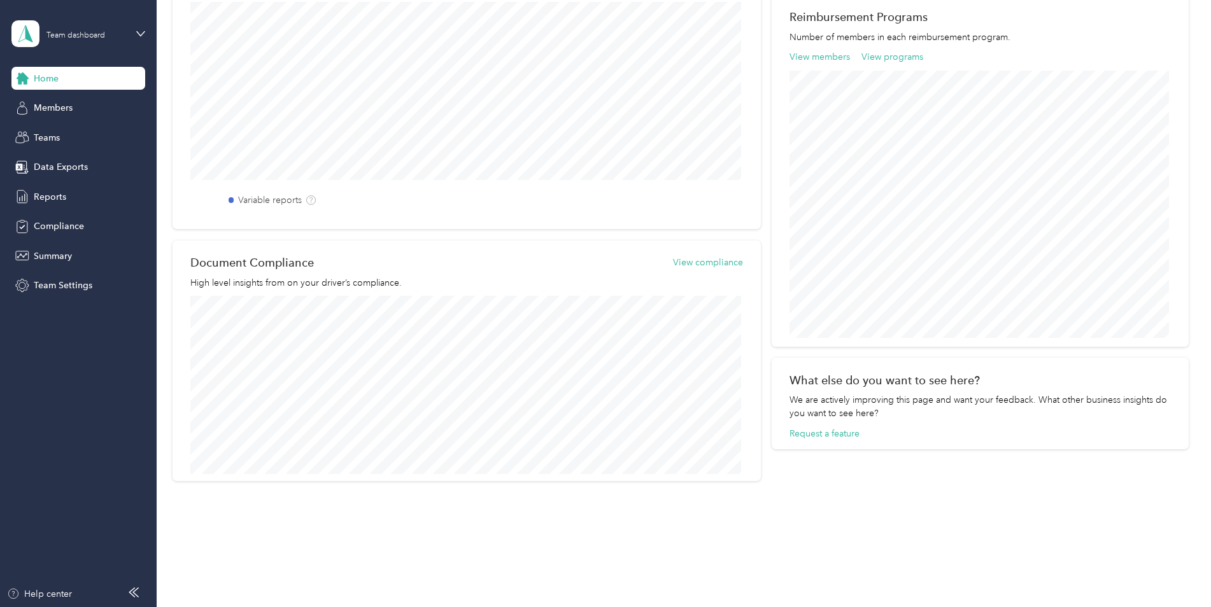
scroll to position [423, 0]
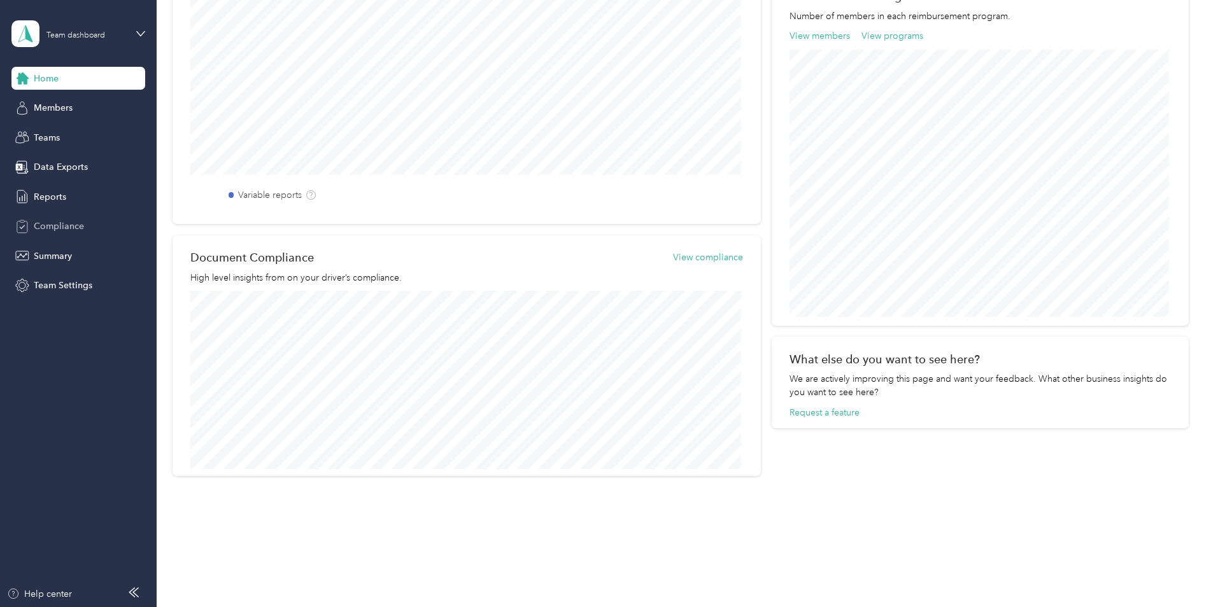
click at [61, 223] on span "Compliance" at bounding box center [59, 226] width 50 height 13
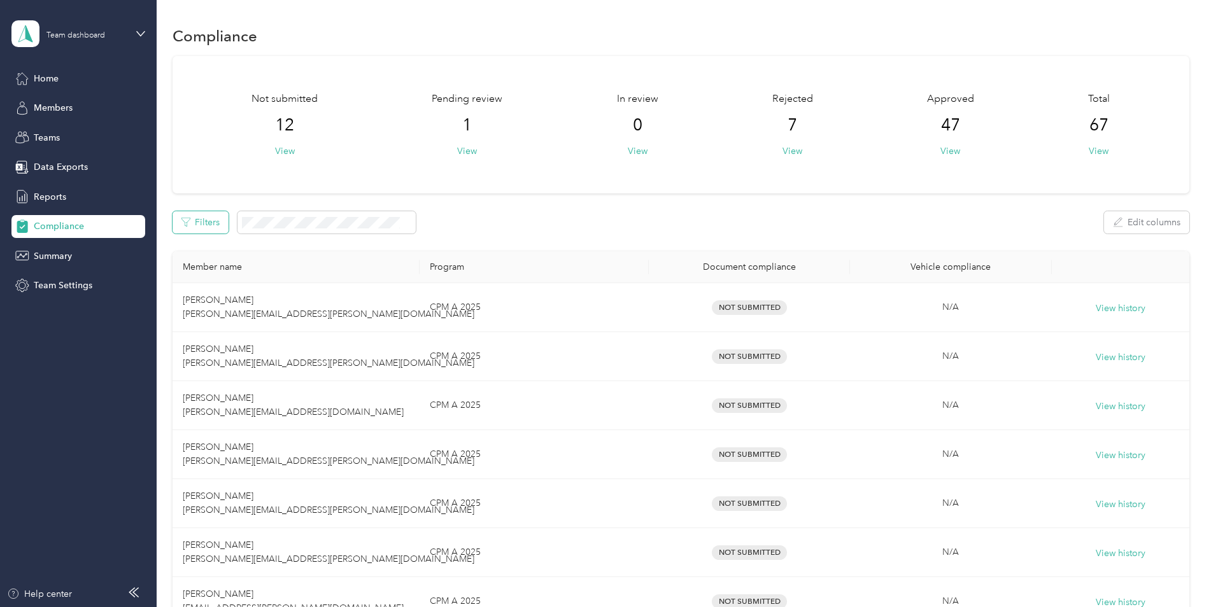
click at [209, 224] on button "Filters" at bounding box center [201, 222] width 56 height 22
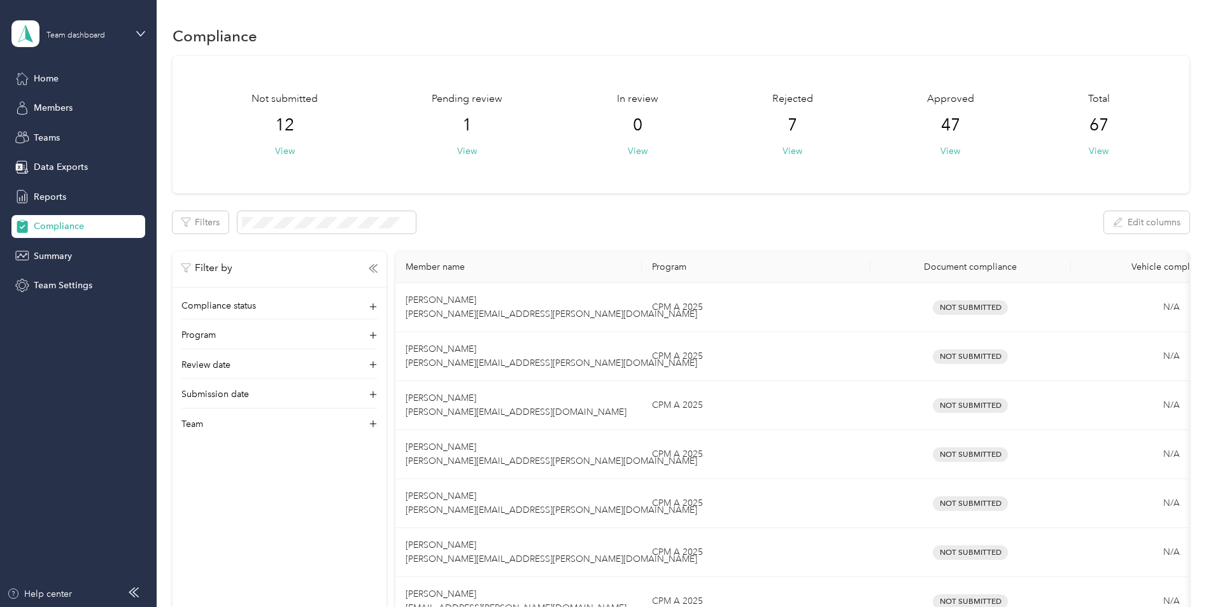
click at [557, 223] on div "Filters Edit columns" at bounding box center [681, 222] width 1017 height 22
click at [69, 279] on span "Team Settings" at bounding box center [63, 285] width 59 height 13
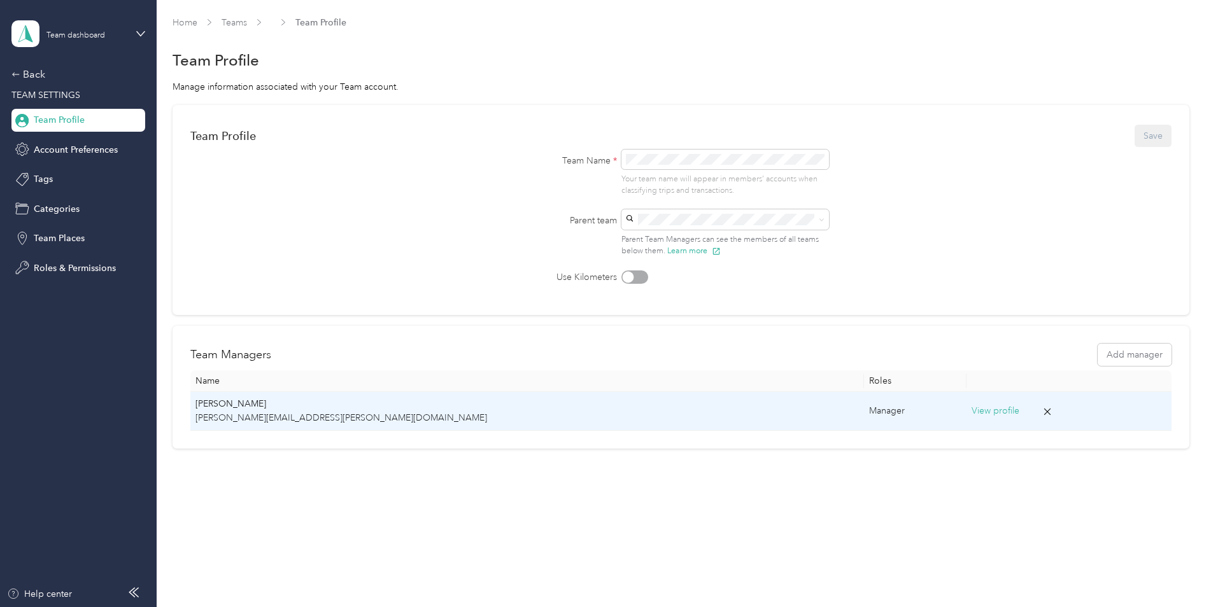
click at [972, 413] on button "View profile" at bounding box center [996, 411] width 48 height 14
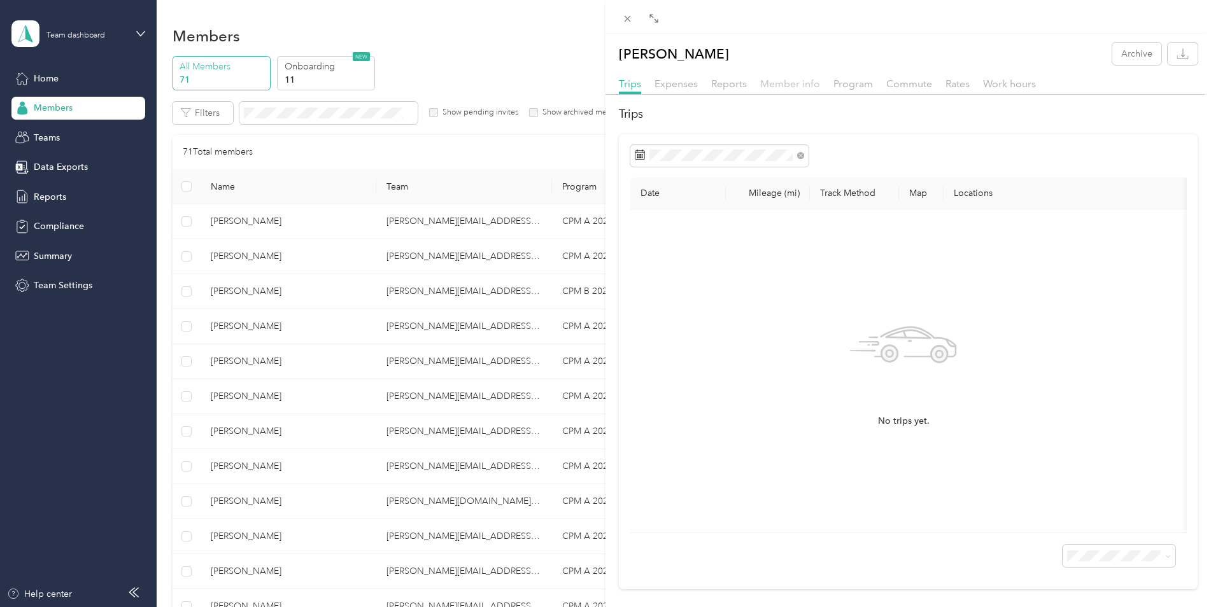
click at [813, 88] on span "Member info" at bounding box center [790, 84] width 60 height 12
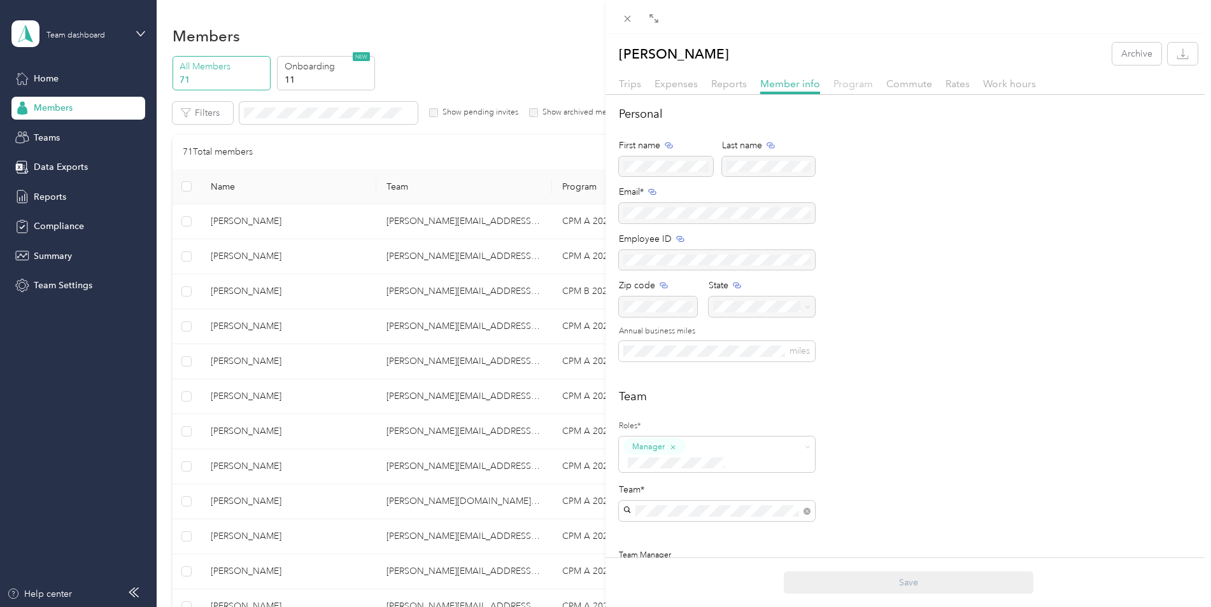
click at [865, 83] on span "Program" at bounding box center [852, 84] width 39 height 12
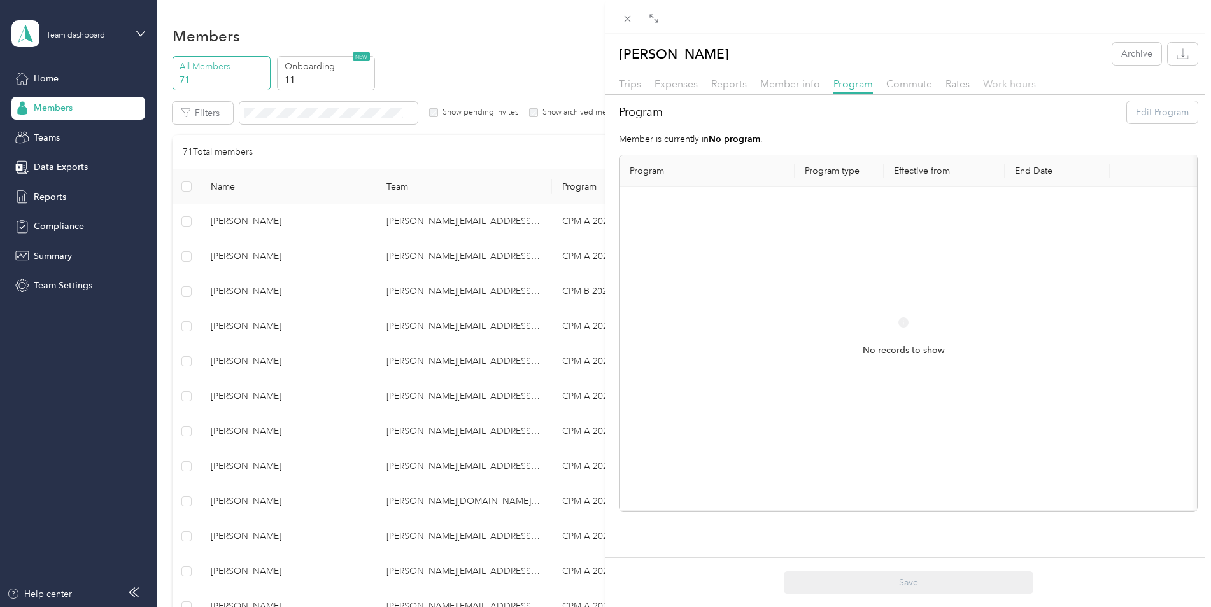
click at [1007, 87] on span "Work hours" at bounding box center [1009, 84] width 53 height 12
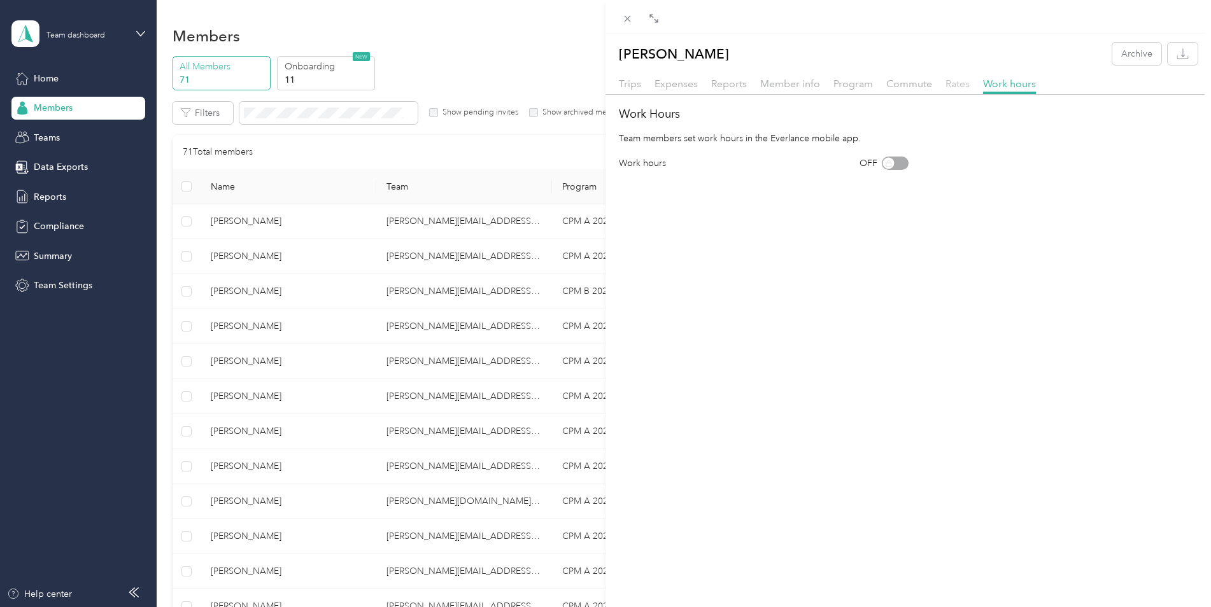
click at [961, 85] on span "Rates" at bounding box center [957, 84] width 24 height 12
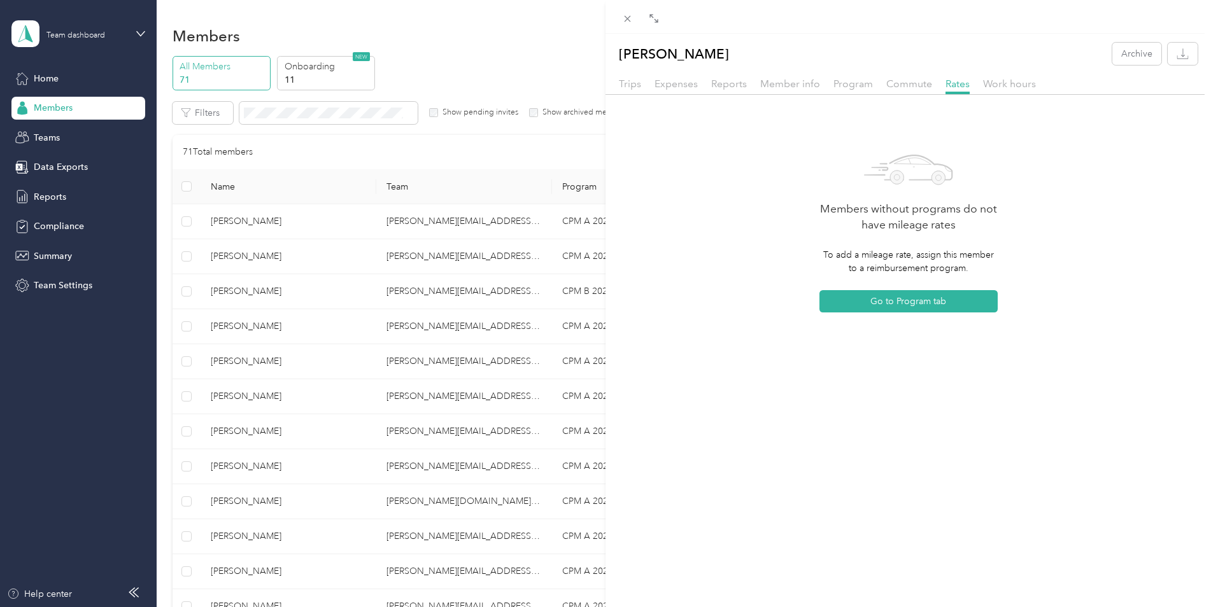
click at [907, 92] on div "Trips Expenses Reports Member info Program Commute Rates Work hours" at bounding box center [907, 85] width 605 height 18
click at [905, 84] on span "Commute" at bounding box center [909, 84] width 46 height 12
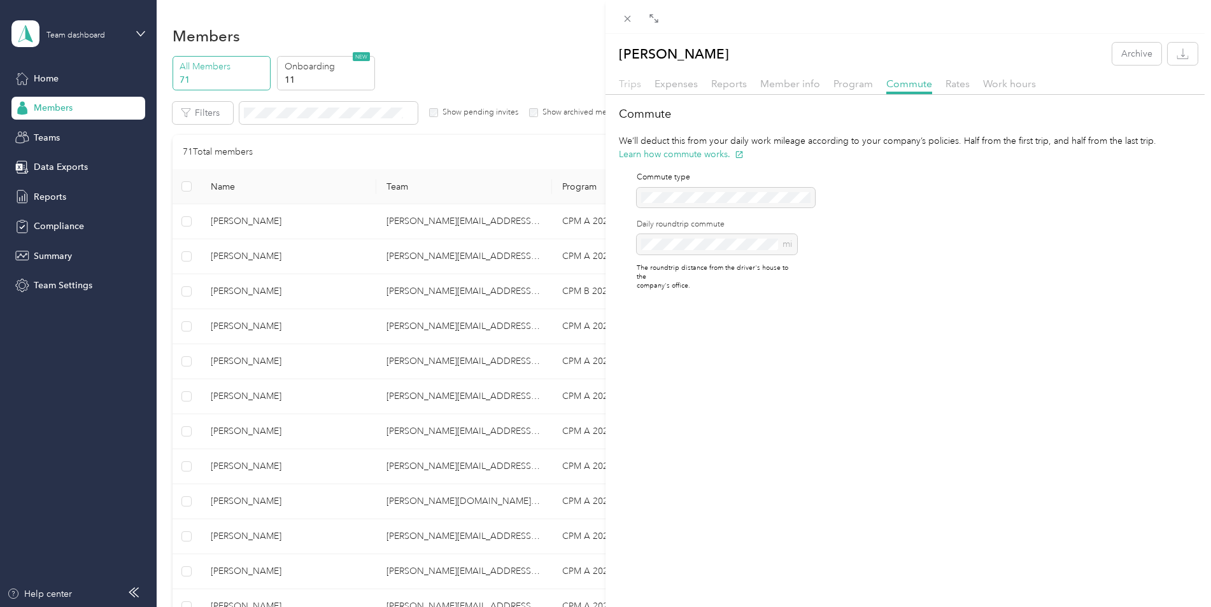
click at [629, 87] on span "Trips" at bounding box center [630, 84] width 22 height 12
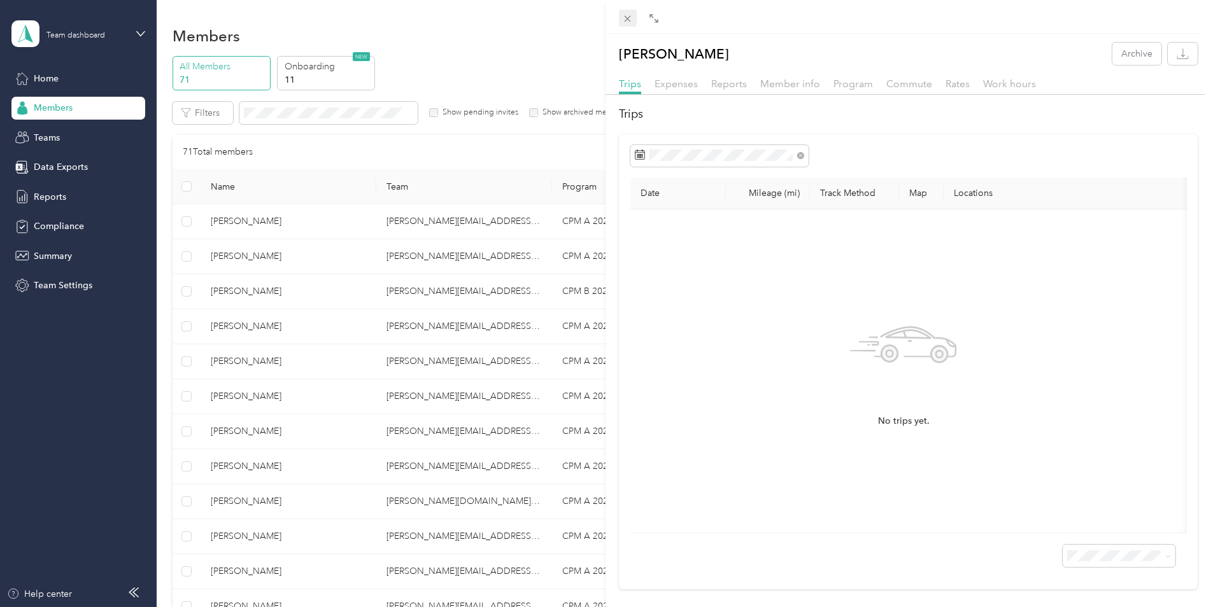
click at [625, 24] on span at bounding box center [628, 19] width 18 height 18
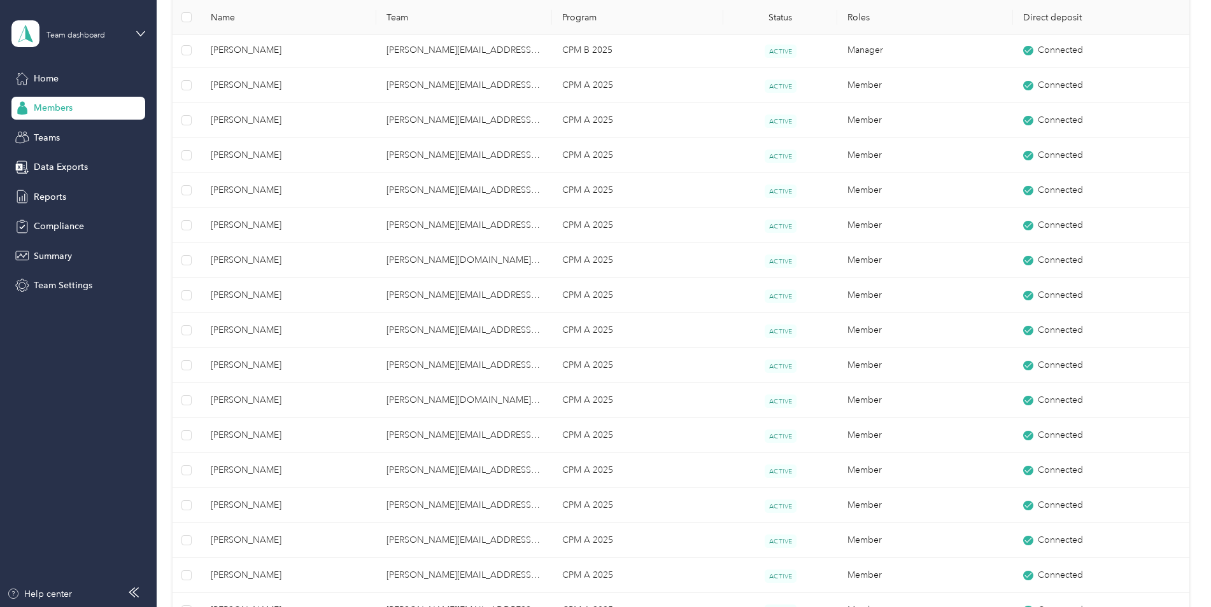
scroll to position [656, 0]
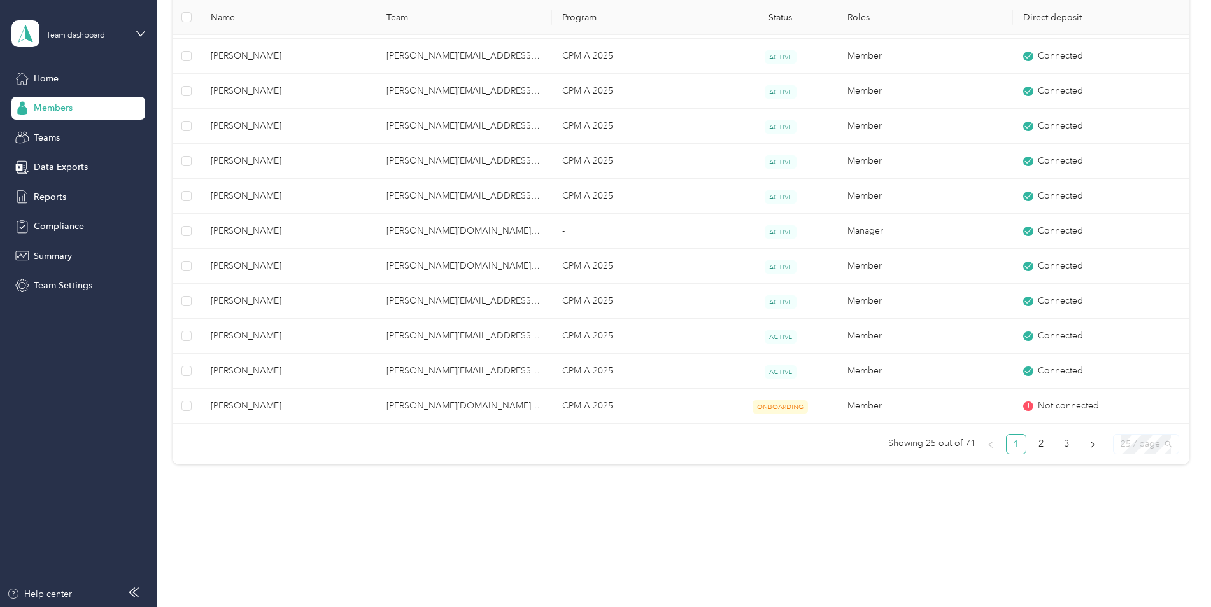
click at [1145, 449] on span "25 / page" at bounding box center [1145, 444] width 51 height 19
click at [1132, 508] on div "100 / page" at bounding box center [1145, 511] width 45 height 14
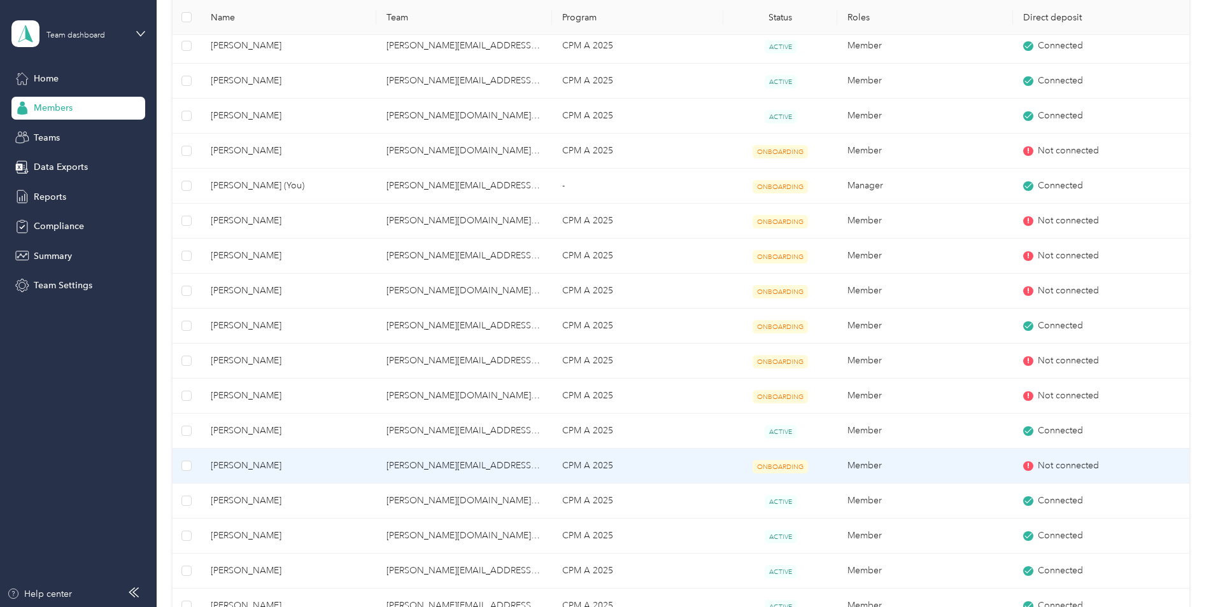
scroll to position [1865, 0]
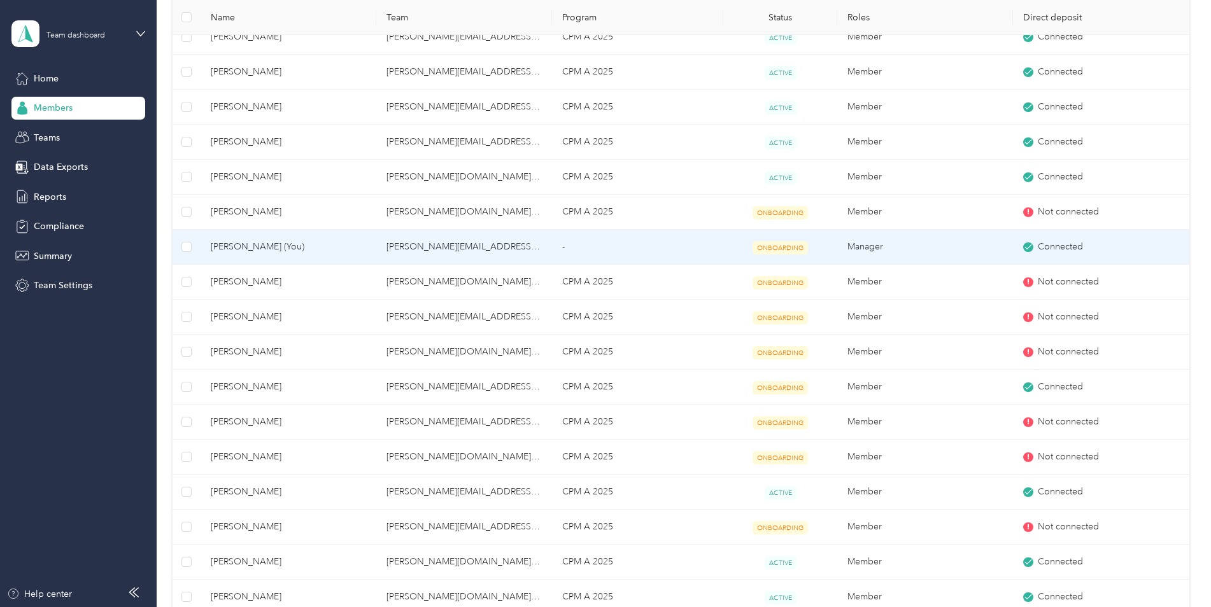
click at [777, 249] on span "ONBOARDING" at bounding box center [780, 247] width 55 height 13
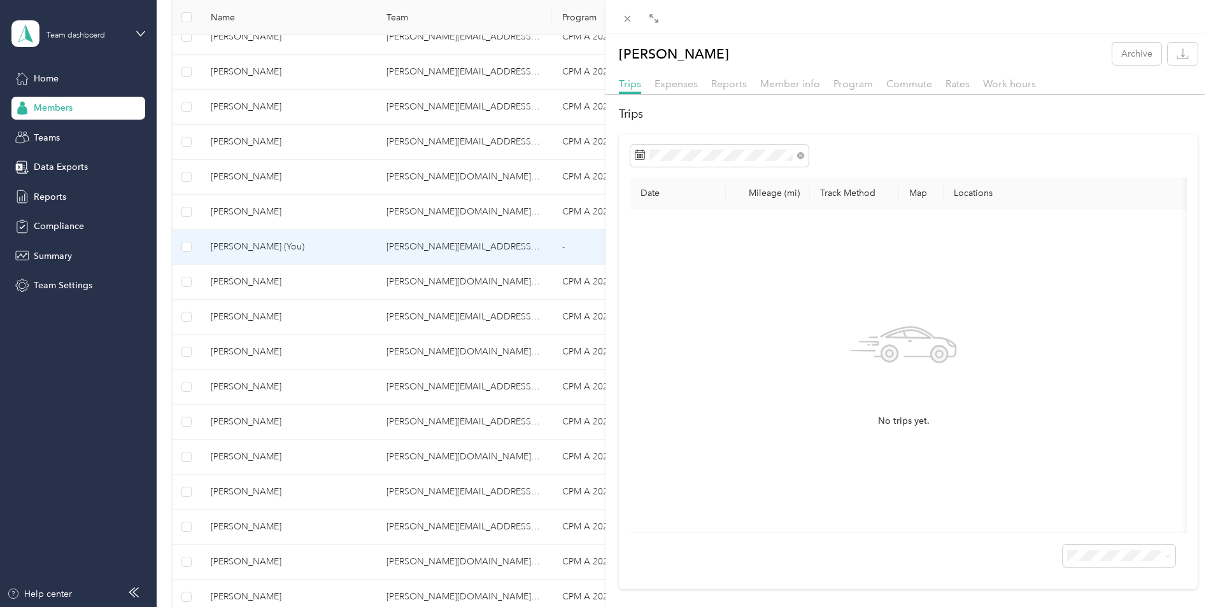
click at [185, 246] on div "[PERSON_NAME] Archive Trips Expenses Reports Member info Program Commute Rates …" at bounding box center [605, 303] width 1211 height 607
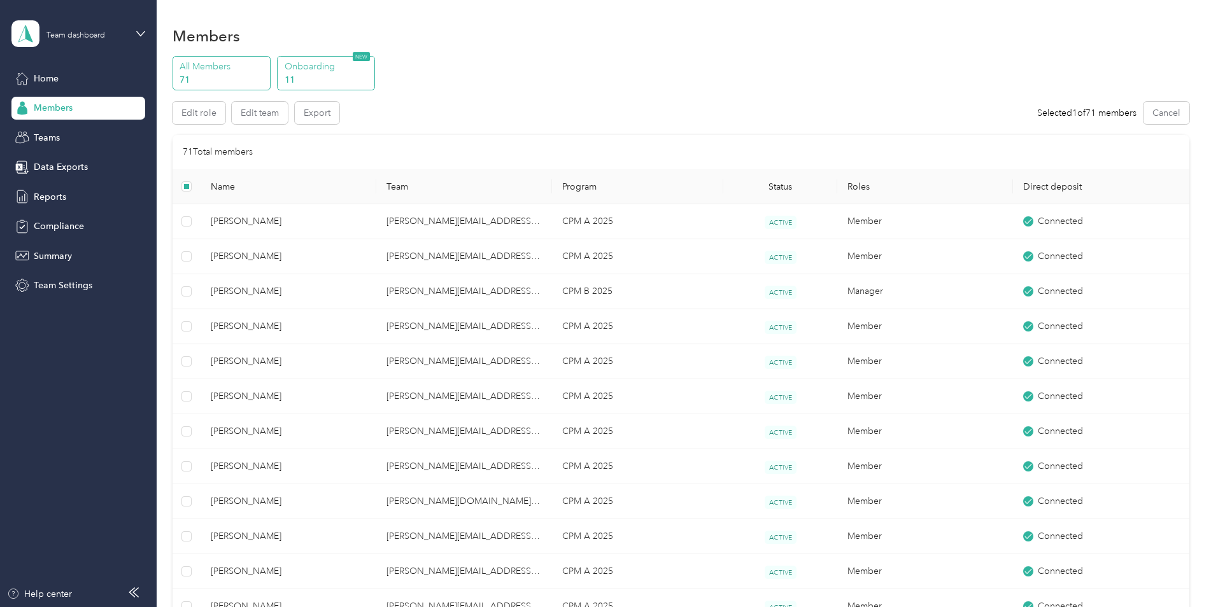
click at [341, 65] on p "Onboarding" at bounding box center [328, 66] width 87 height 13
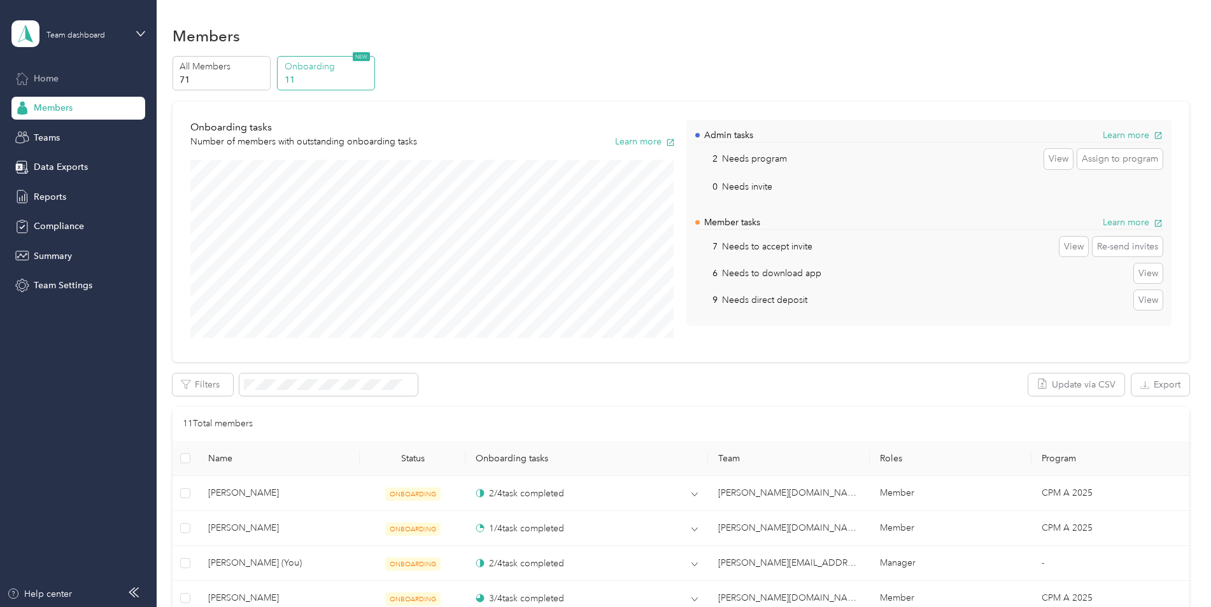
click at [62, 80] on div "Home" at bounding box center [78, 78] width 134 height 23
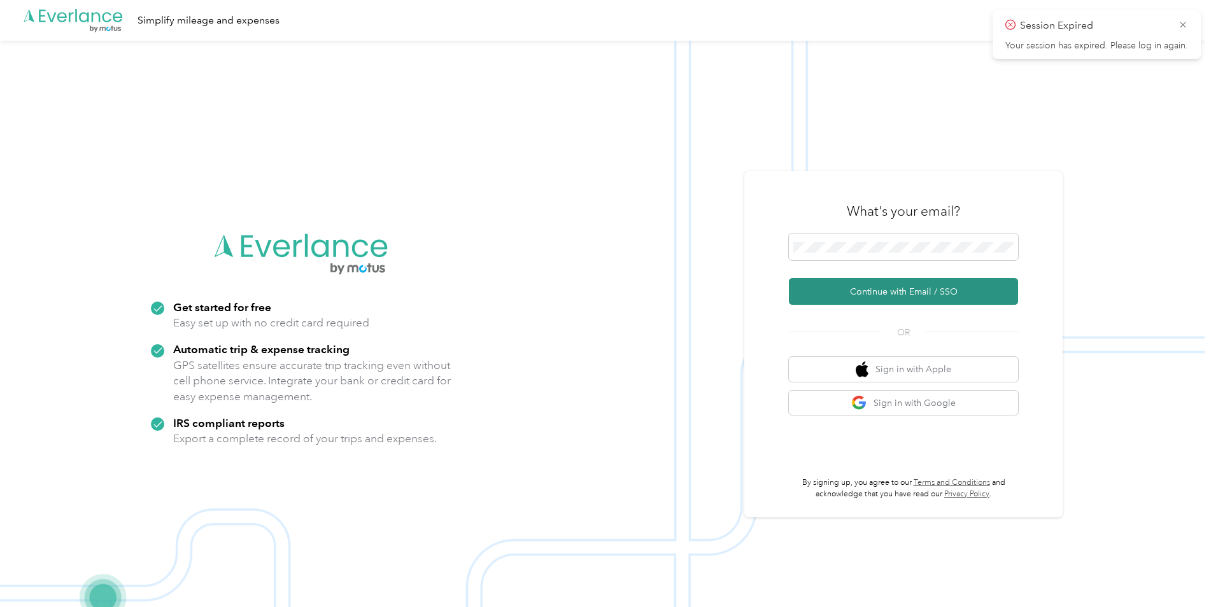
click at [885, 288] on button "Continue with Email / SSO" at bounding box center [903, 291] width 229 height 27
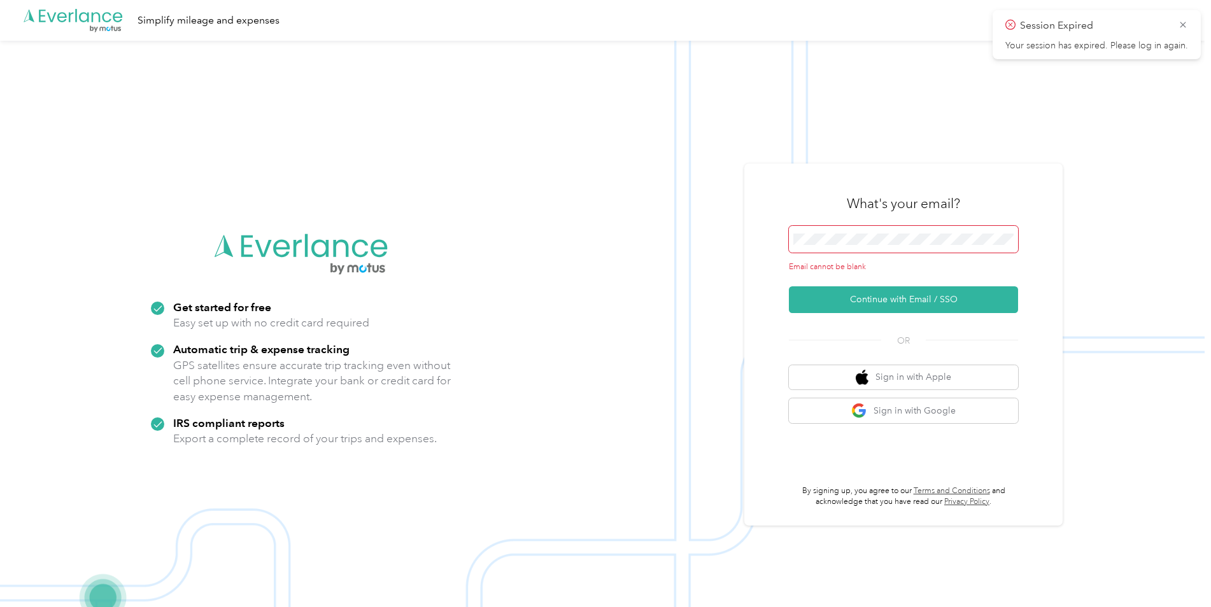
click at [912, 246] on span at bounding box center [903, 239] width 229 height 27
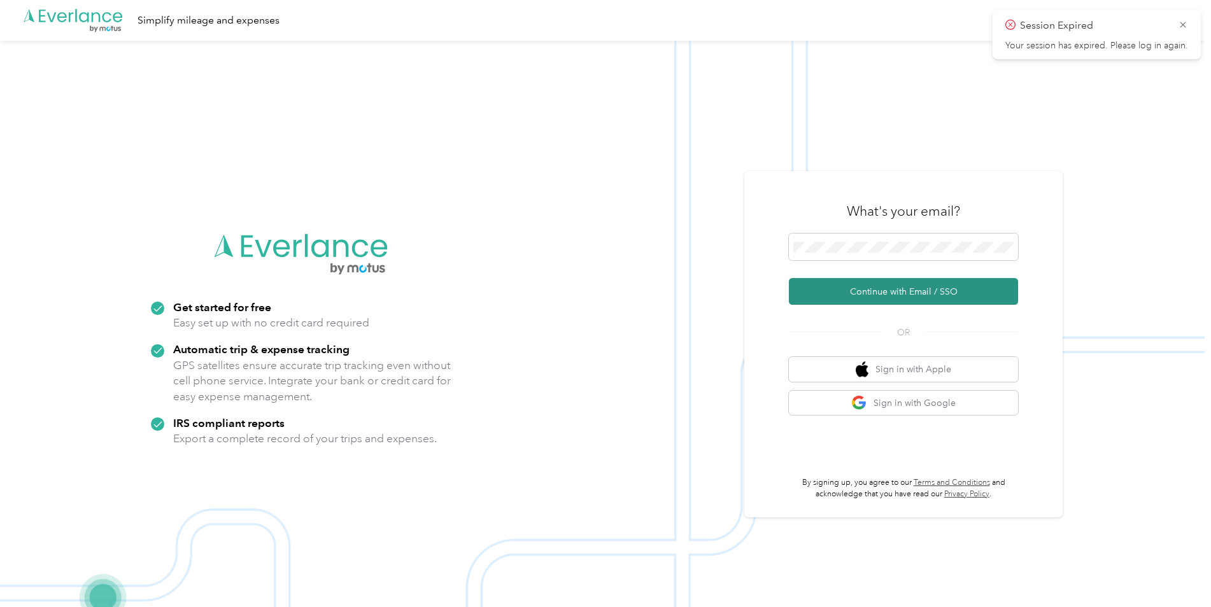
click at [900, 292] on button "Continue with Email / SSO" at bounding box center [903, 291] width 229 height 27
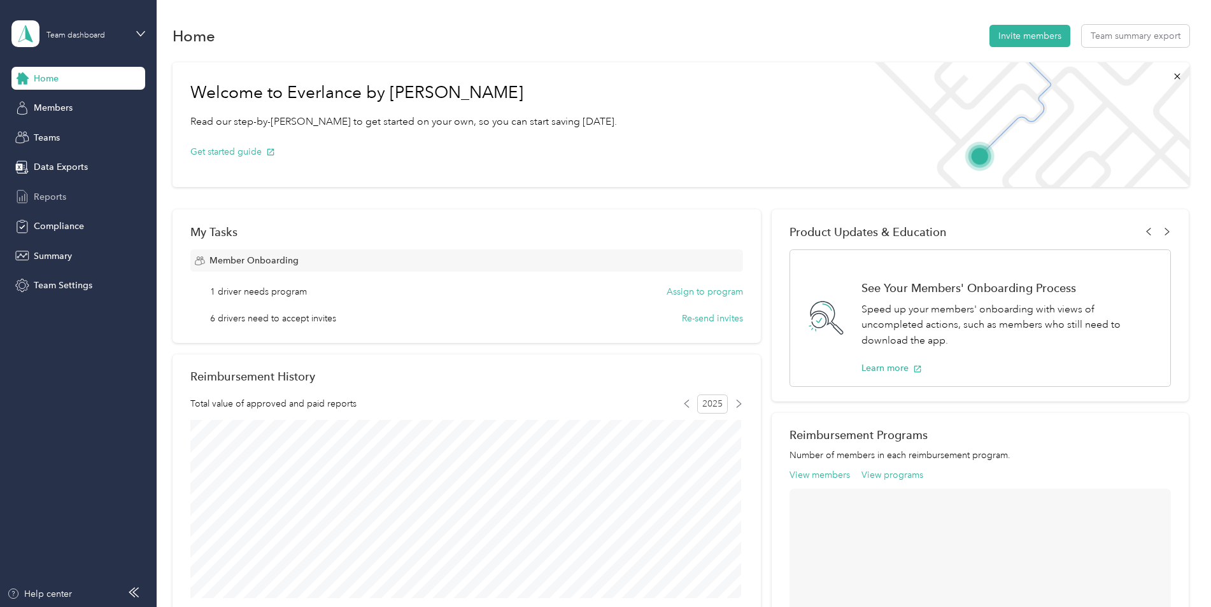
click at [60, 199] on span "Reports" at bounding box center [50, 196] width 32 height 13
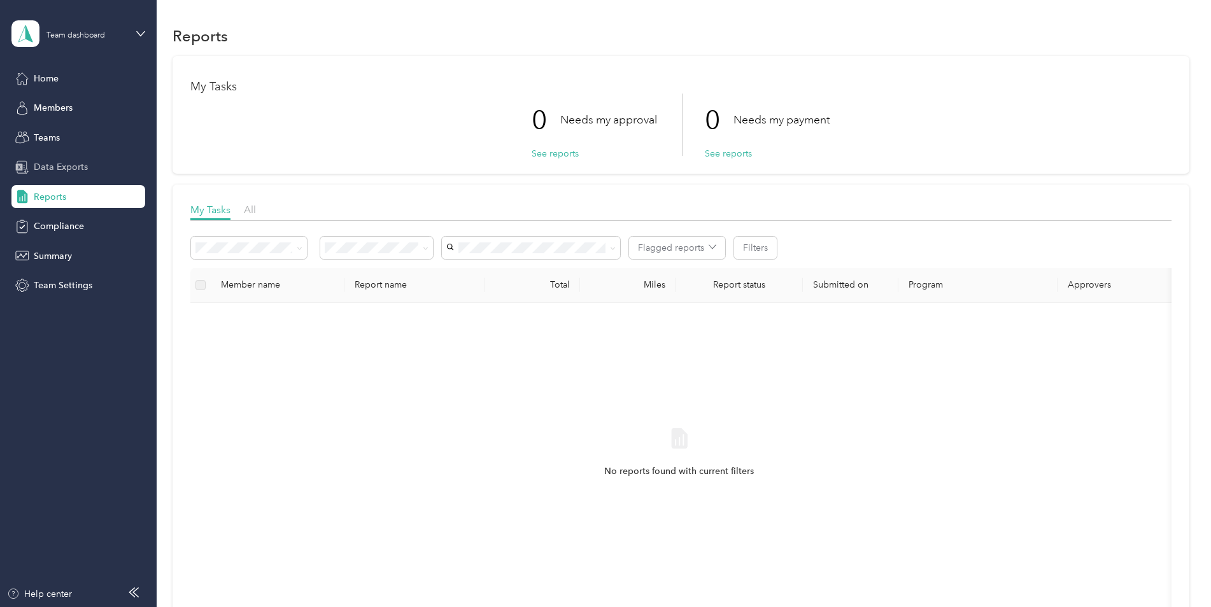
click at [87, 170] on div "Data Exports" at bounding box center [78, 167] width 134 height 23
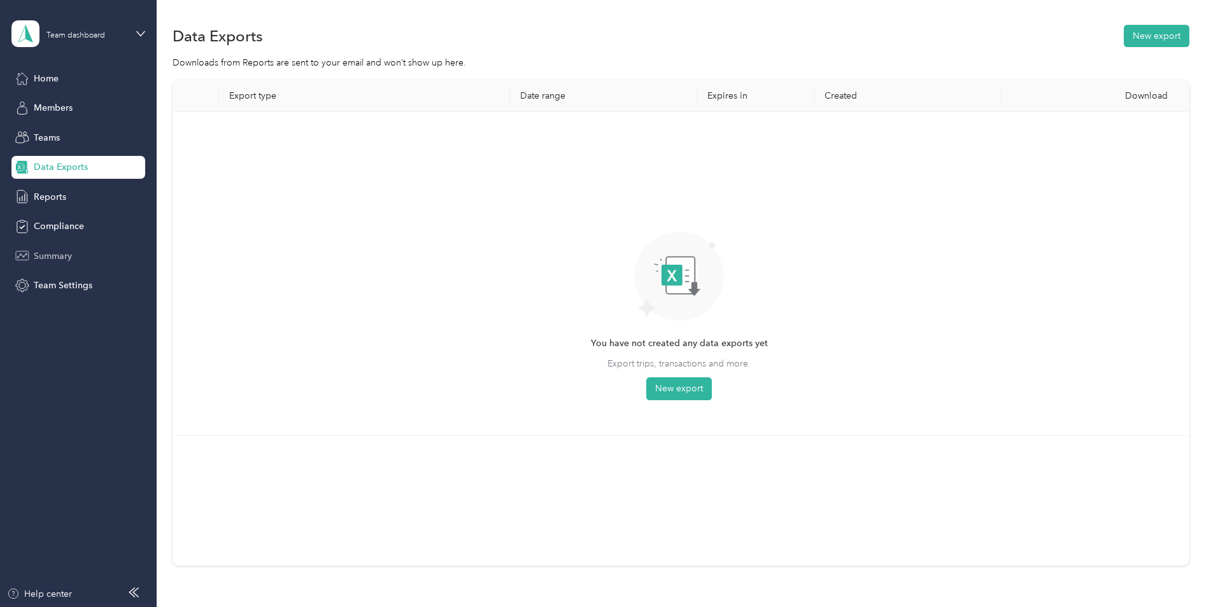
click at [64, 253] on span "Summary" at bounding box center [53, 256] width 38 height 13
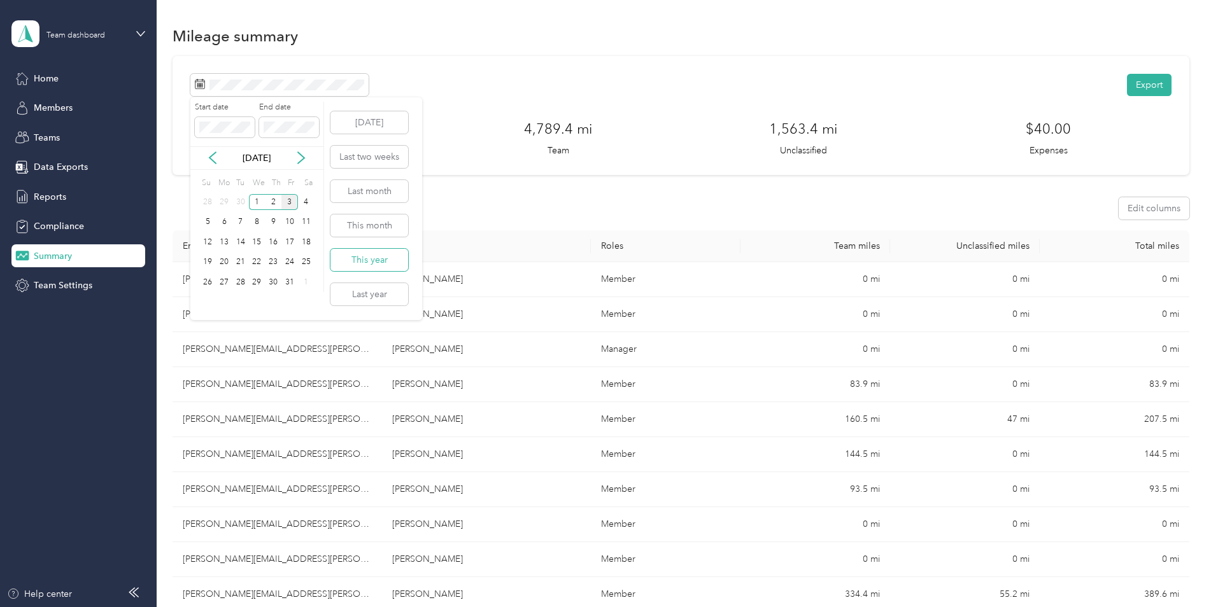
click at [390, 263] on button "This year" at bounding box center [369, 260] width 78 height 22
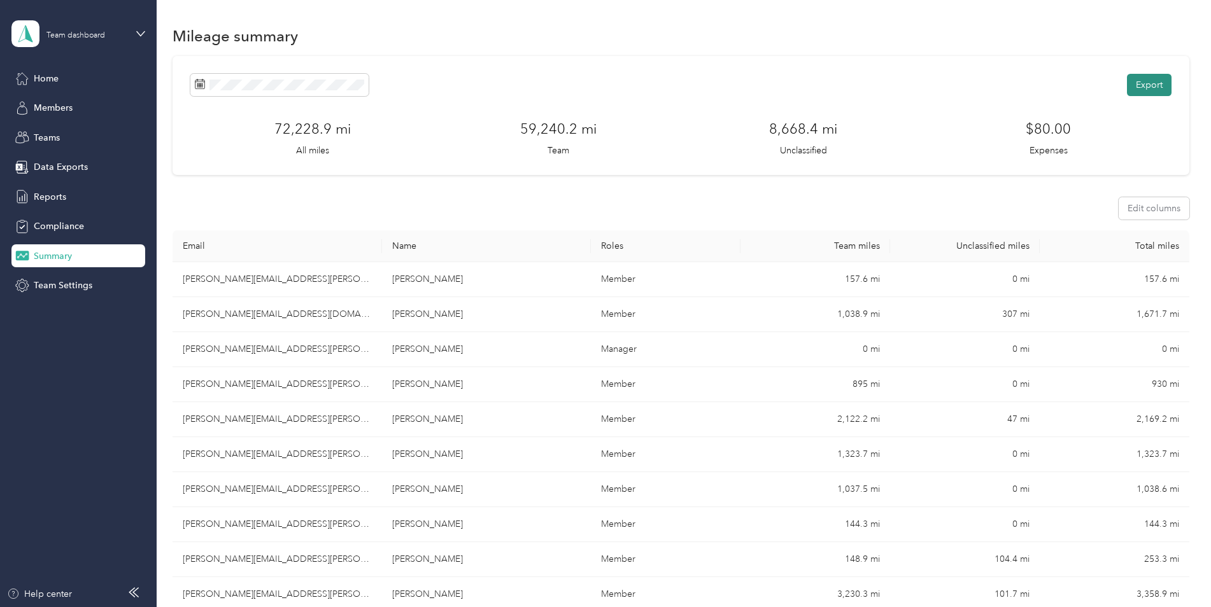
click at [1156, 85] on button "Export" at bounding box center [1149, 85] width 45 height 22
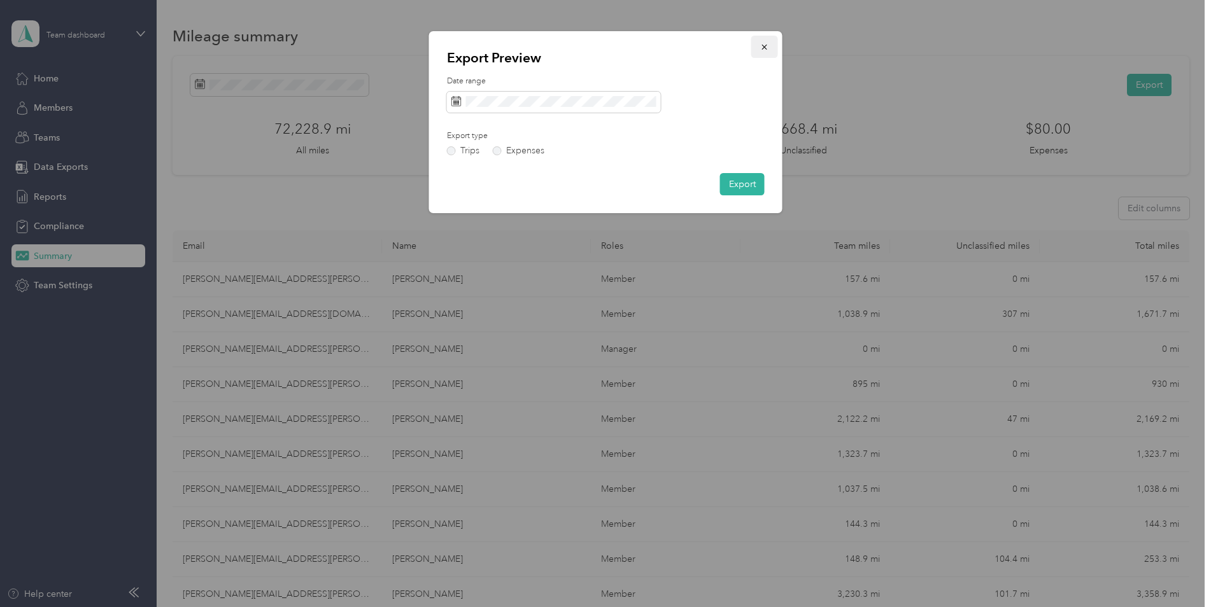
click at [765, 51] on icon "button" at bounding box center [764, 47] width 9 height 9
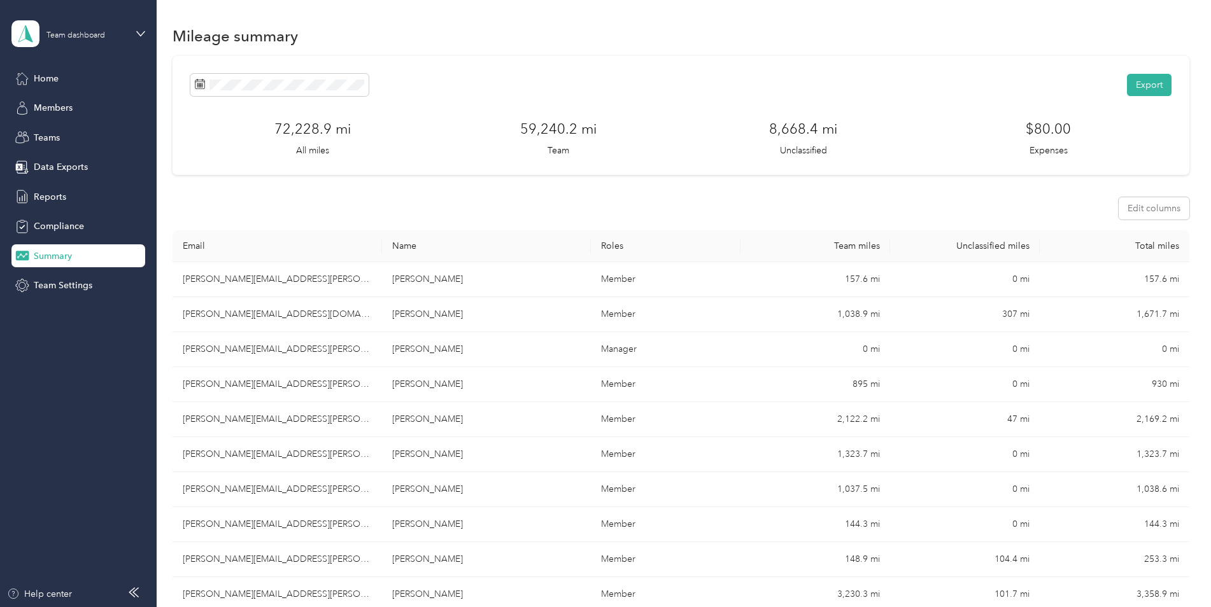
click at [512, 66] on div "Export 72,228.9 mi All miles 59,240.2 mi Team 8,668.4 mi Unclassified $80.00 Ex…" at bounding box center [681, 115] width 1017 height 119
click at [1154, 87] on button "Export" at bounding box center [1149, 85] width 45 height 22
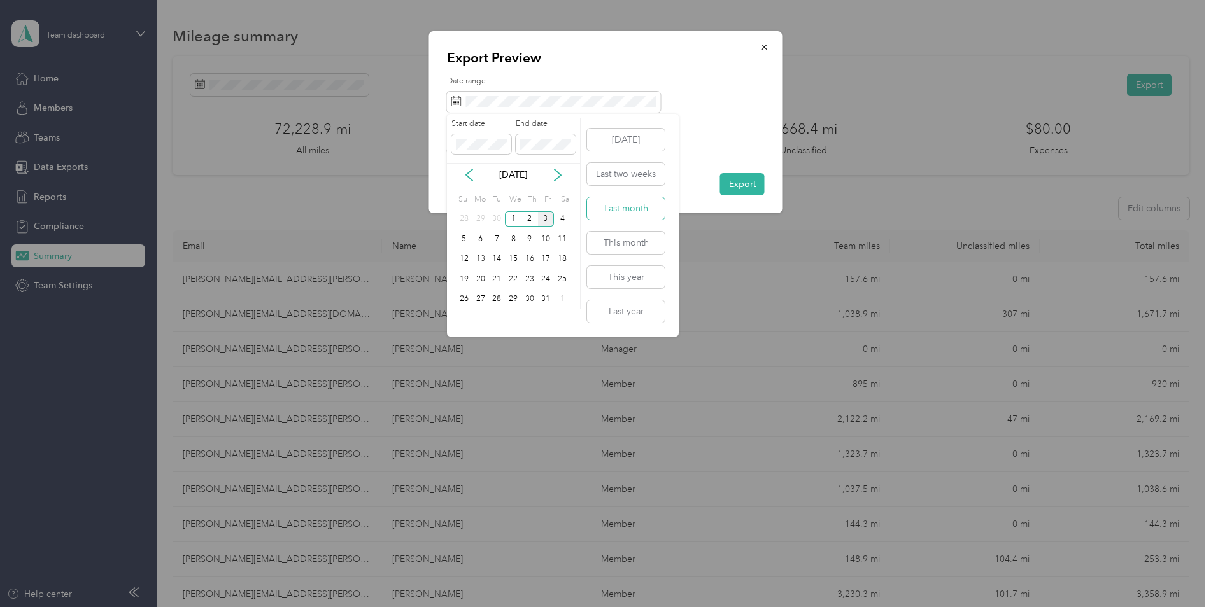
click at [628, 208] on button "Last month" at bounding box center [626, 208] width 78 height 22
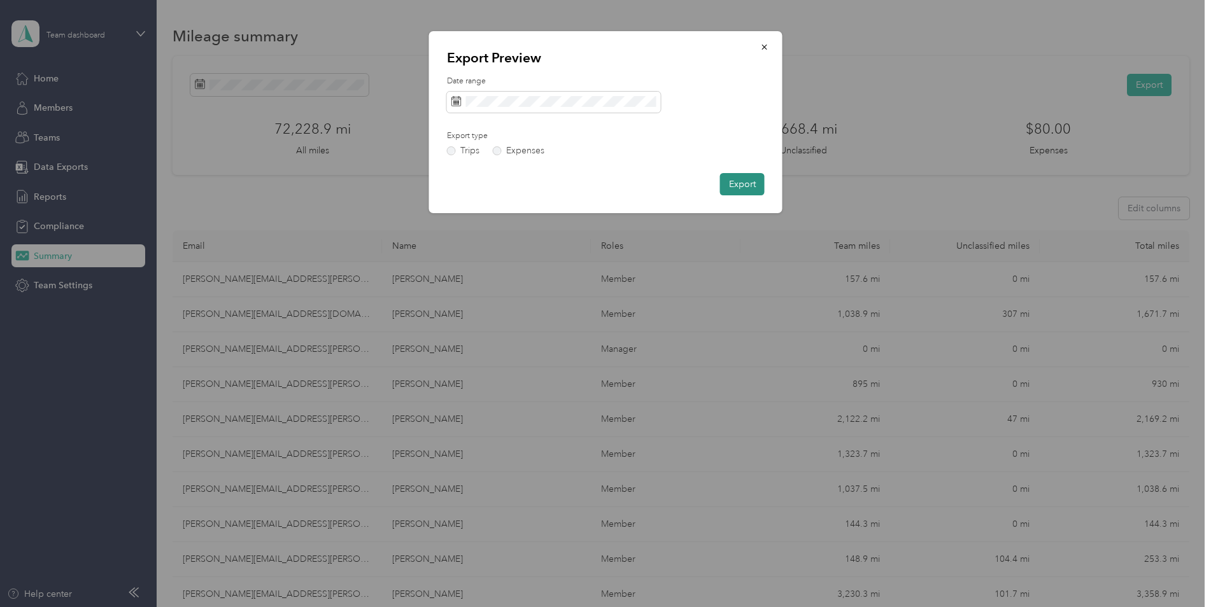
click at [739, 187] on button "Export" at bounding box center [742, 184] width 45 height 22
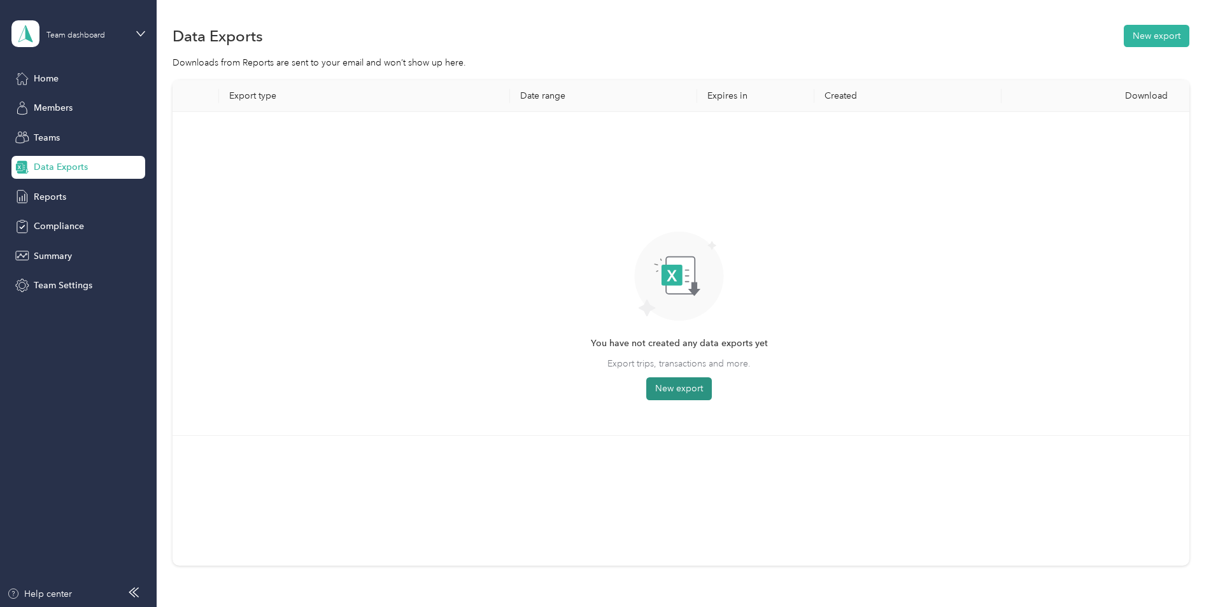
click at [671, 390] on button "New export" at bounding box center [679, 389] width 66 height 23
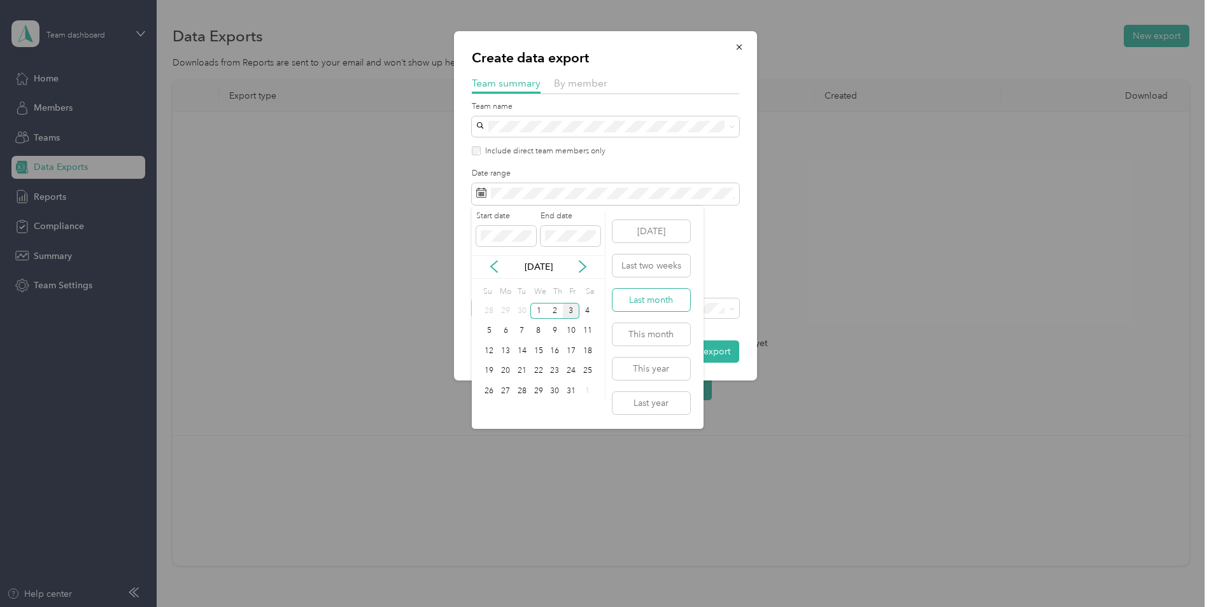
click at [656, 302] on button "Last month" at bounding box center [651, 300] width 78 height 22
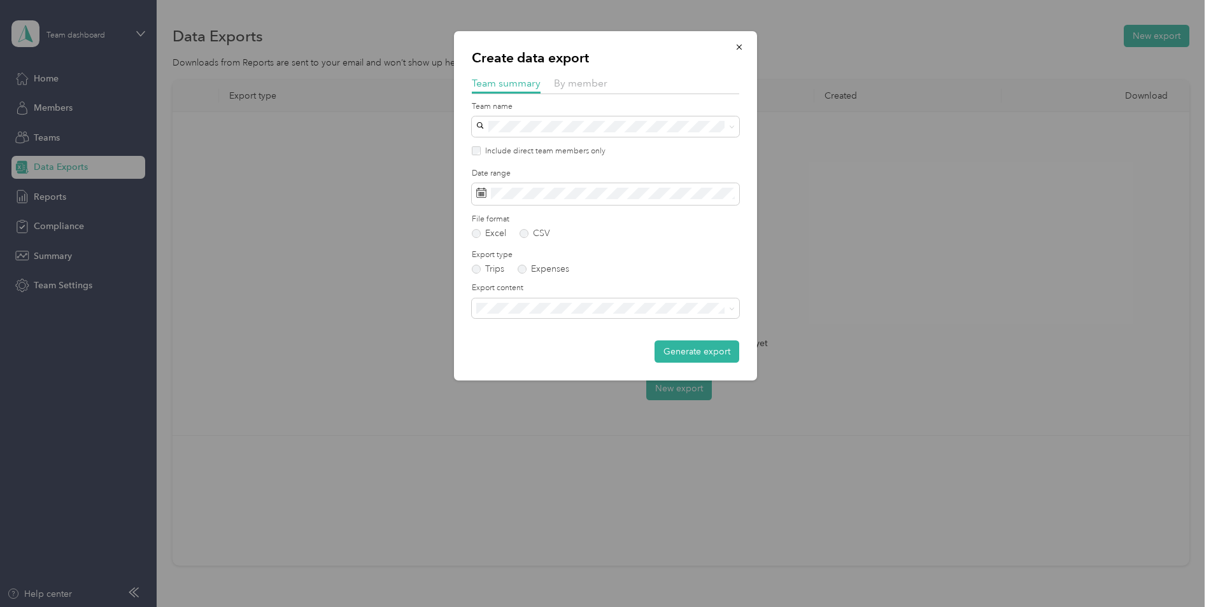
click at [559, 336] on li "Summary only" at bounding box center [605, 331] width 267 height 22
click at [724, 349] on button "Generate export" at bounding box center [696, 352] width 85 height 22
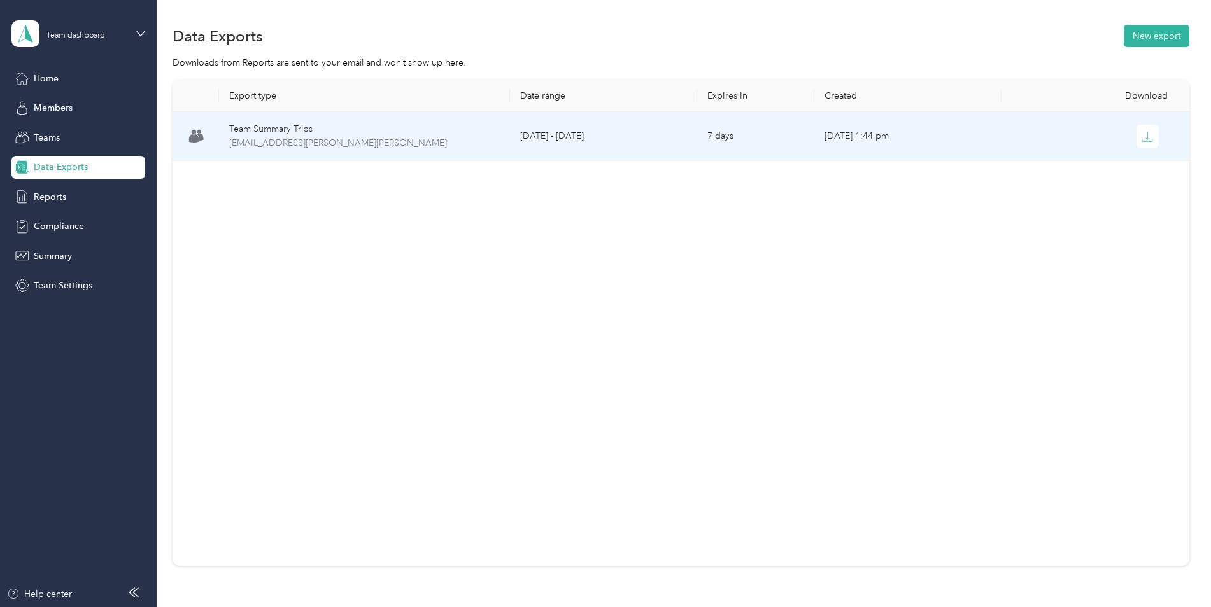
click at [597, 138] on td "September 1 - 30, 2025" at bounding box center [603, 136] width 187 height 49
click at [253, 127] on div "Team Summary Trips" at bounding box center [364, 129] width 270 height 14
click at [1144, 136] on icon "button" at bounding box center [1146, 136] width 11 height 11
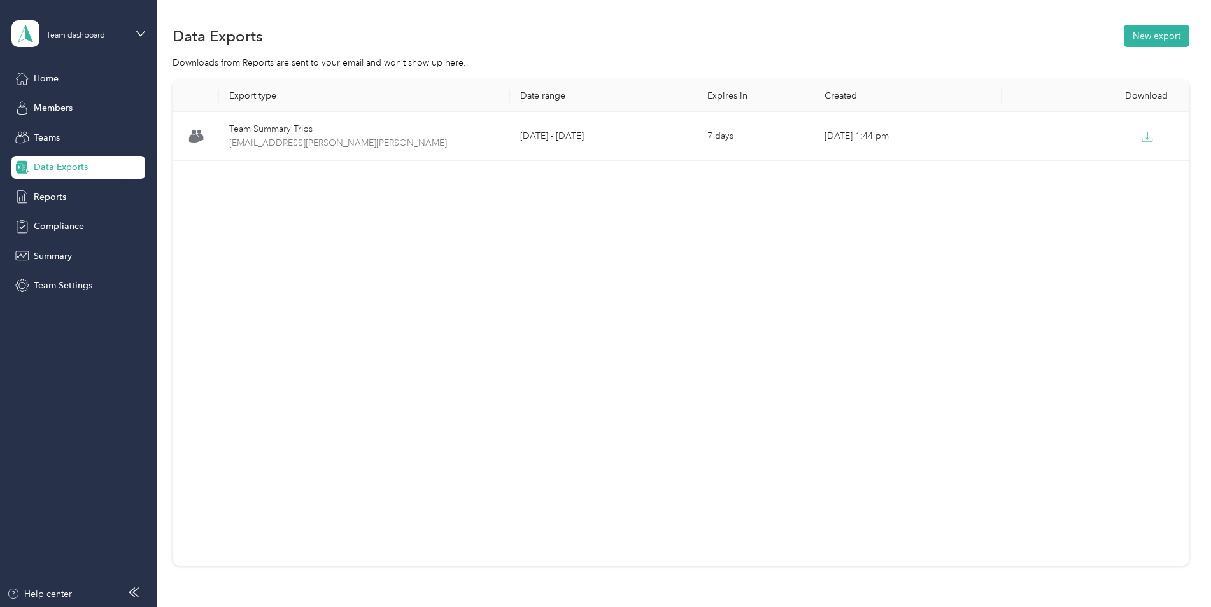
click at [826, 339] on div "Export type Date range Expires in Created Download Team Summary Trips team-summ…" at bounding box center [681, 323] width 1017 height 486
